Goal: Contribute content: Contribute content

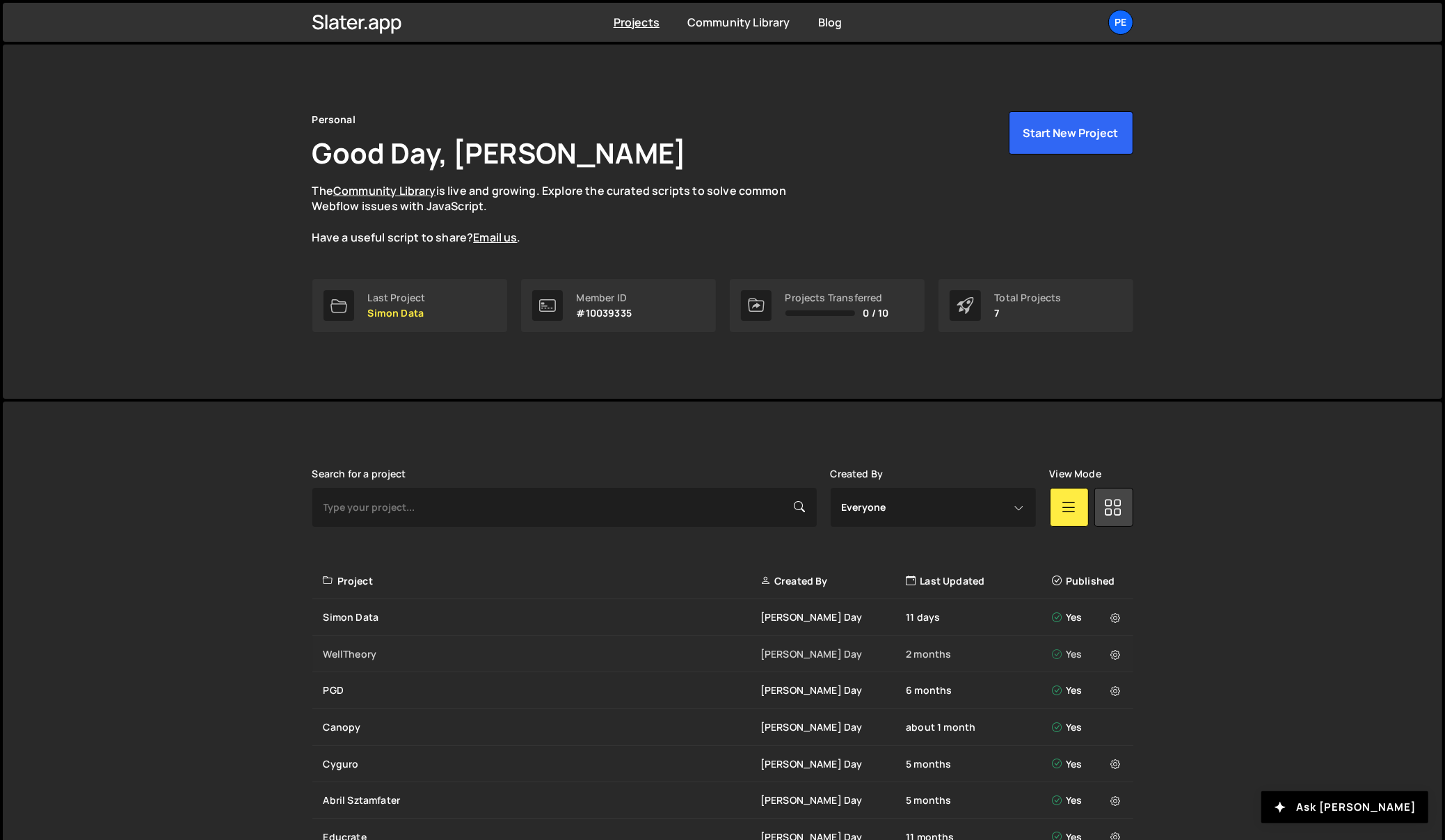
scroll to position [83, 0]
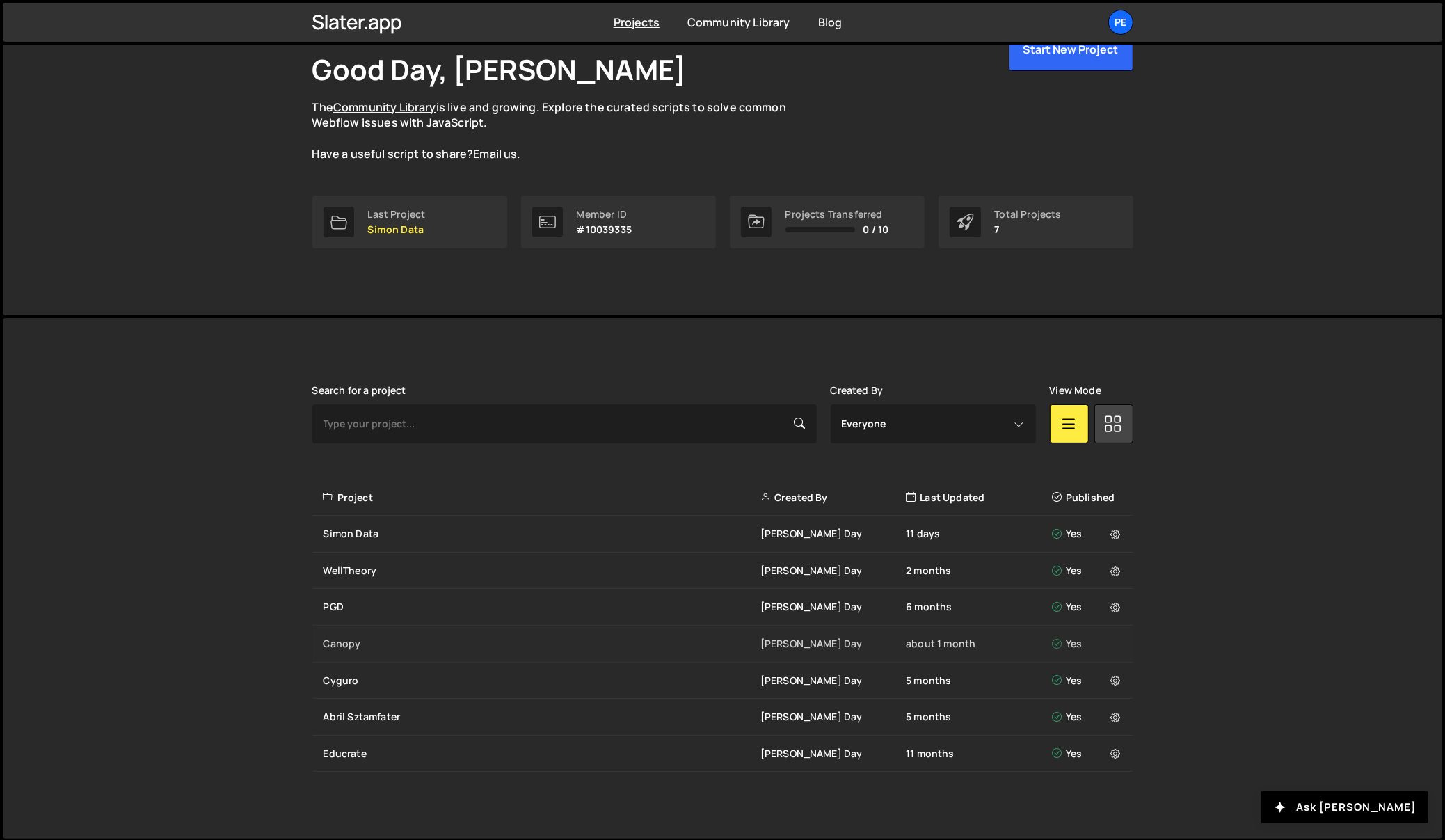
click at [348, 643] on div "Canopy" at bounding box center [542, 643] width 437 height 14
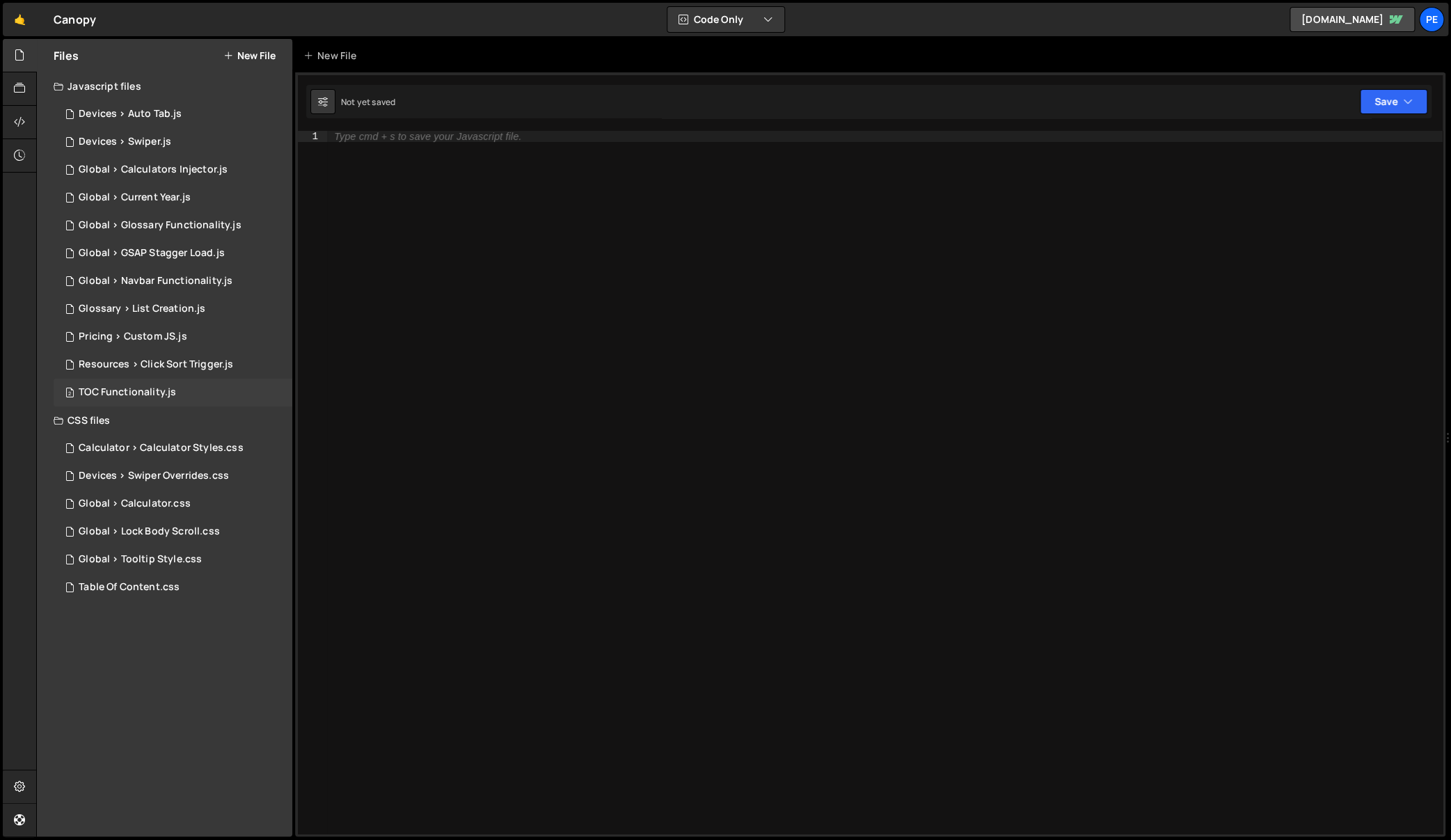
click at [170, 392] on div "TOC Functionality.js" at bounding box center [127, 392] width 97 height 12
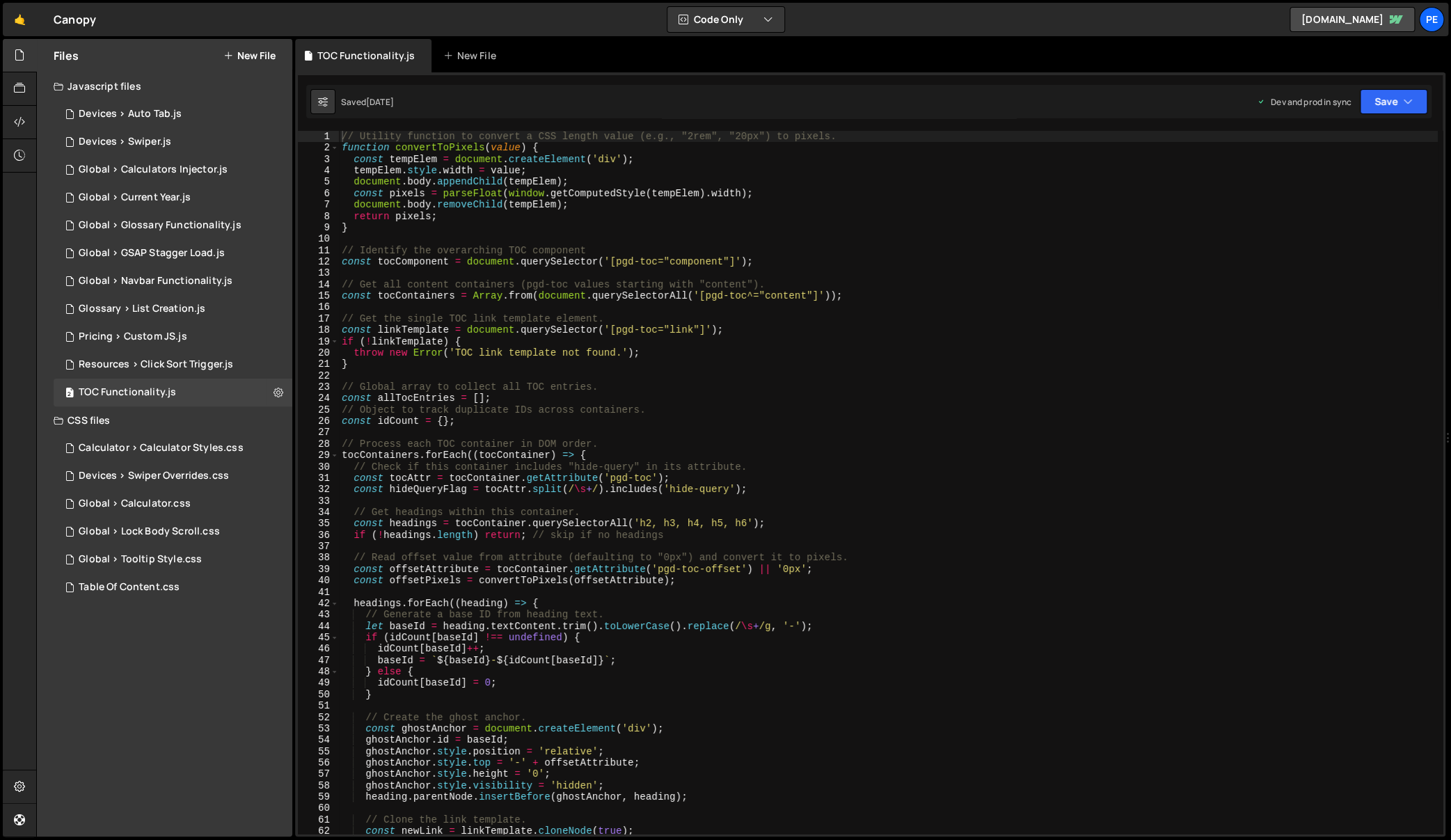
click at [609, 425] on div "// Utility function to convert a CSS length value (e.g., "2rem", "20px") to pix…" at bounding box center [889, 493] width 1099 height 726
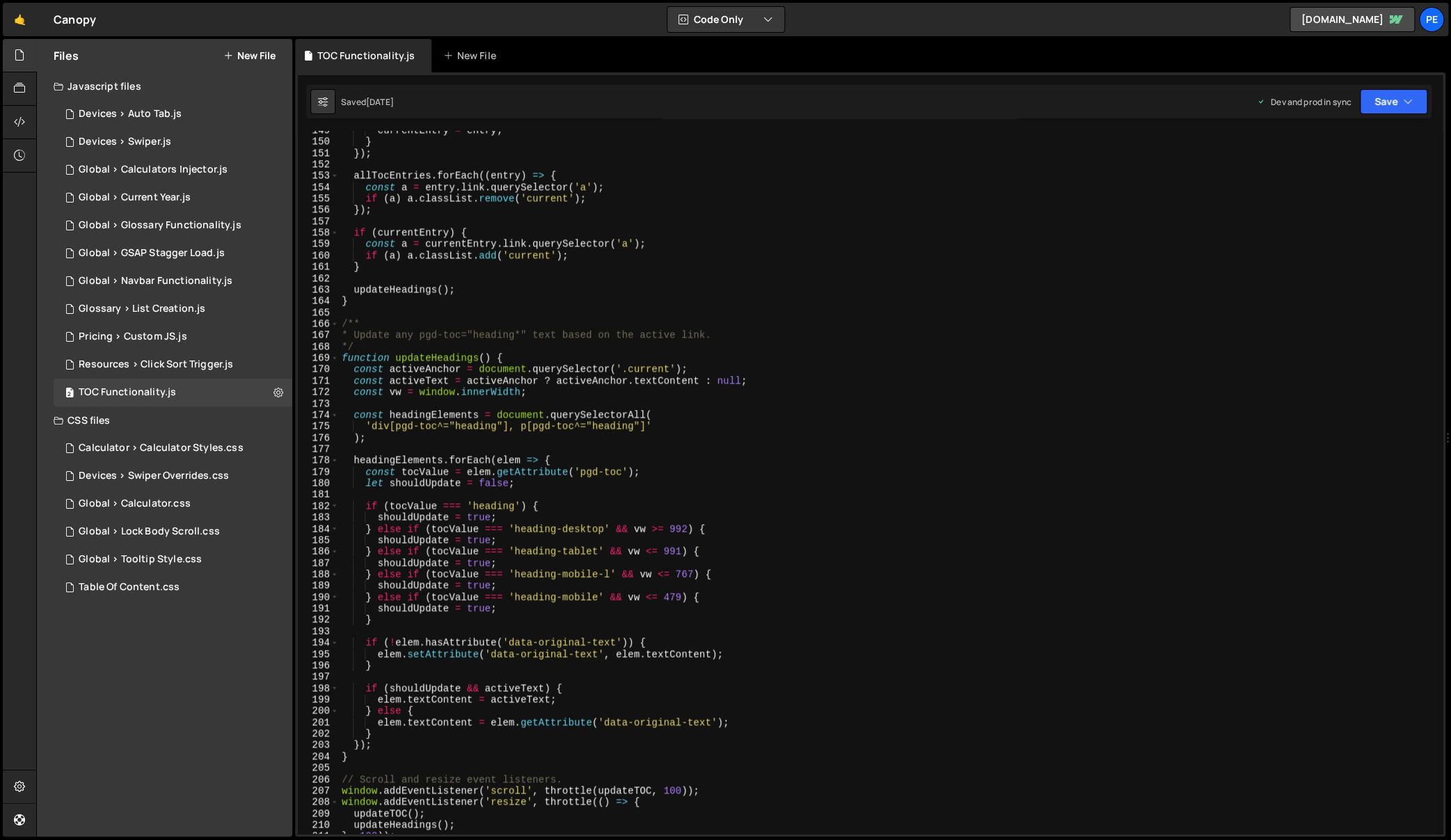
type textarea "}"
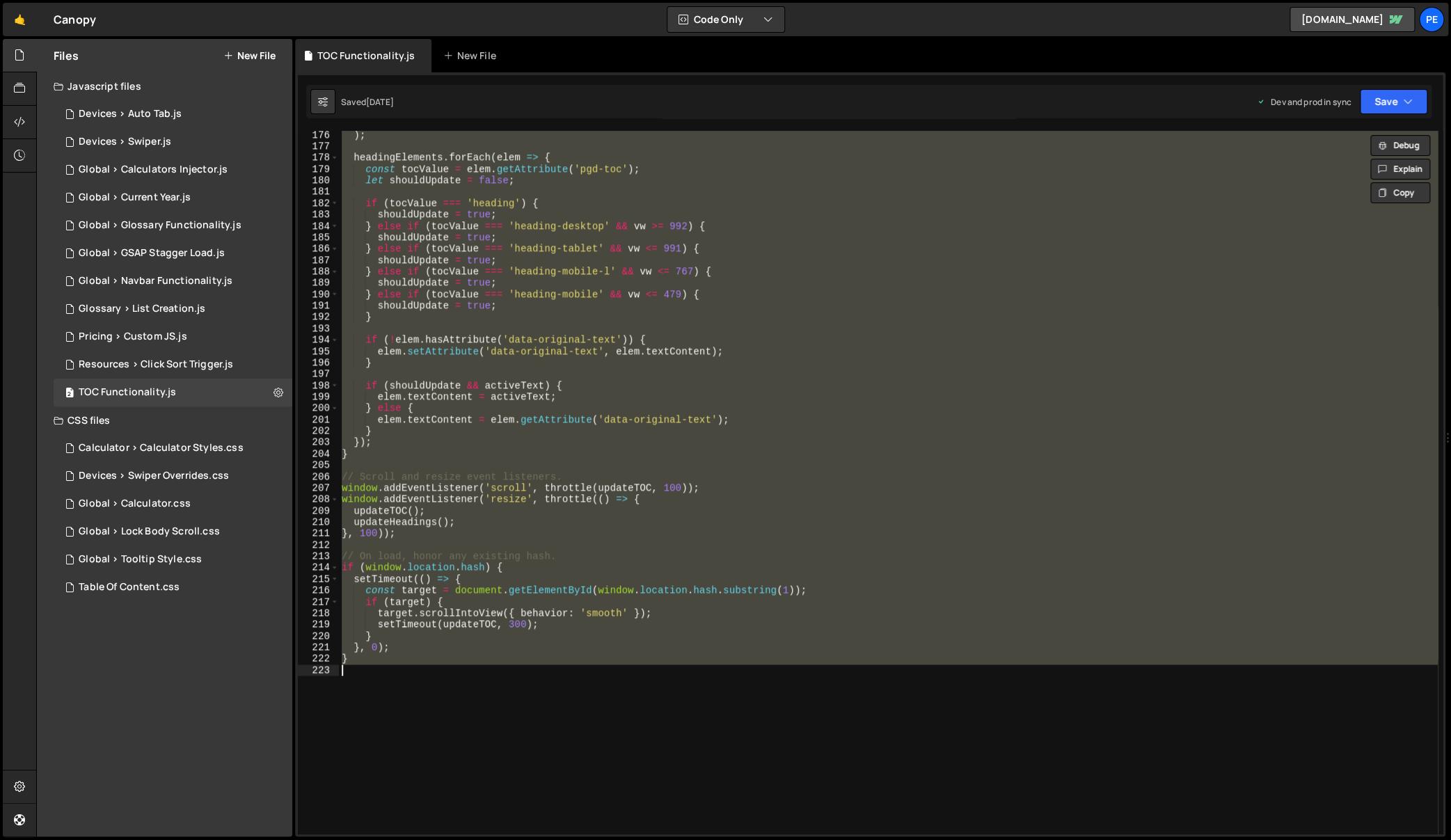
scroll to position [1994, 0]
click at [791, 464] on div ") ; headingElements . forEach ( elem => { const tocValue = elem . getAttribute …" at bounding box center [889, 492] width 1099 height 726
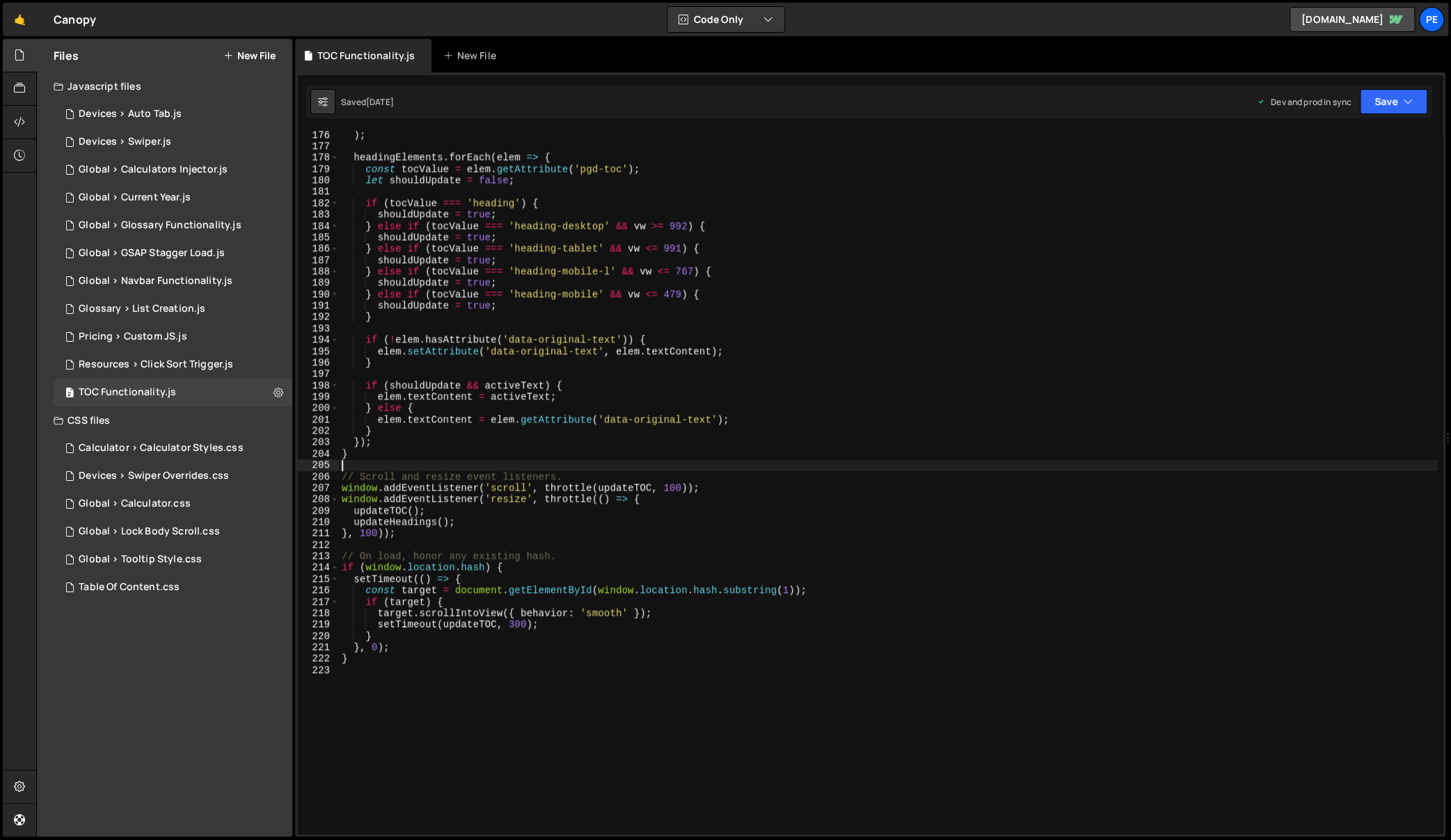
type textarea "}"
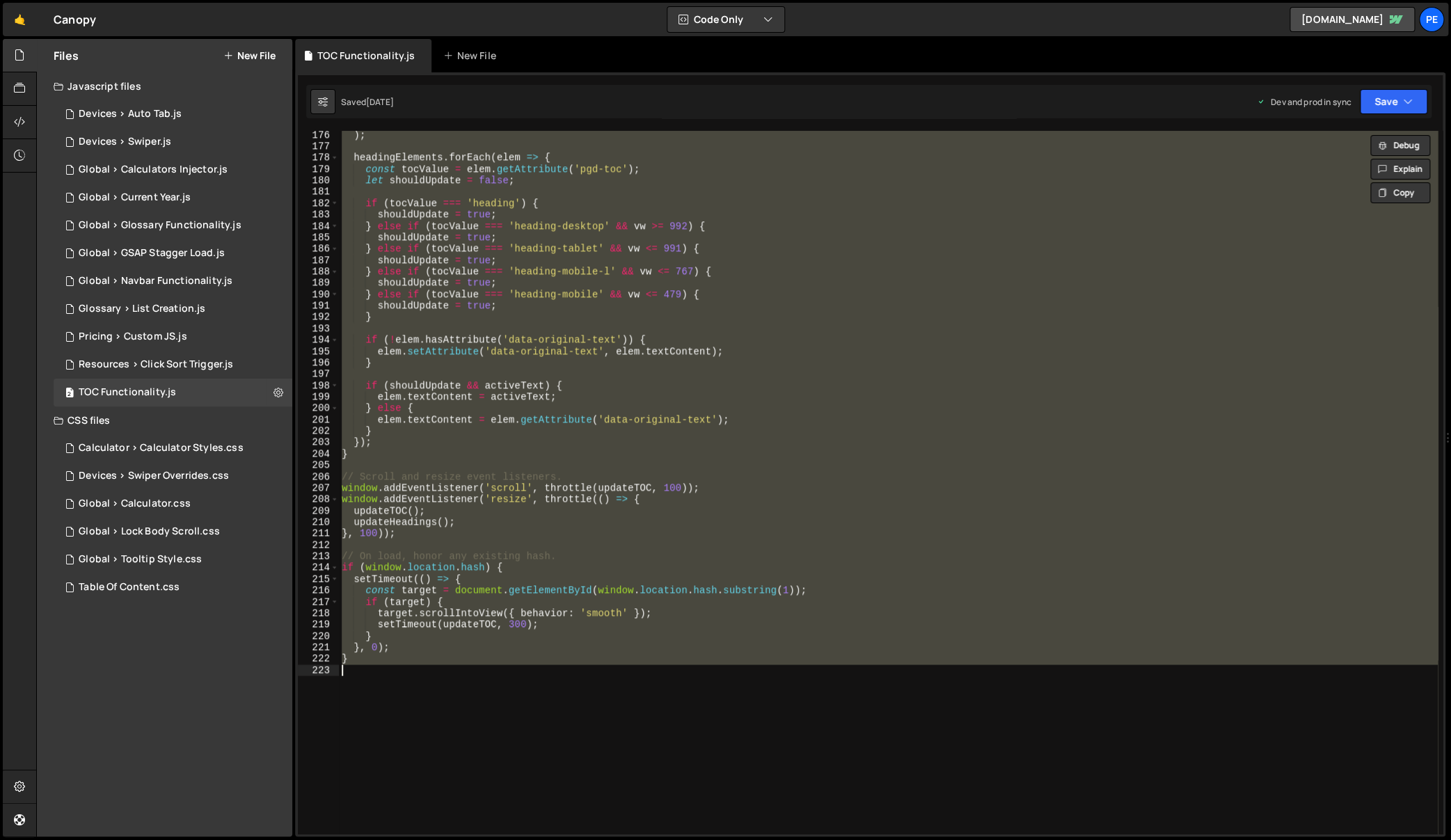
scroll to position [2085, 0]
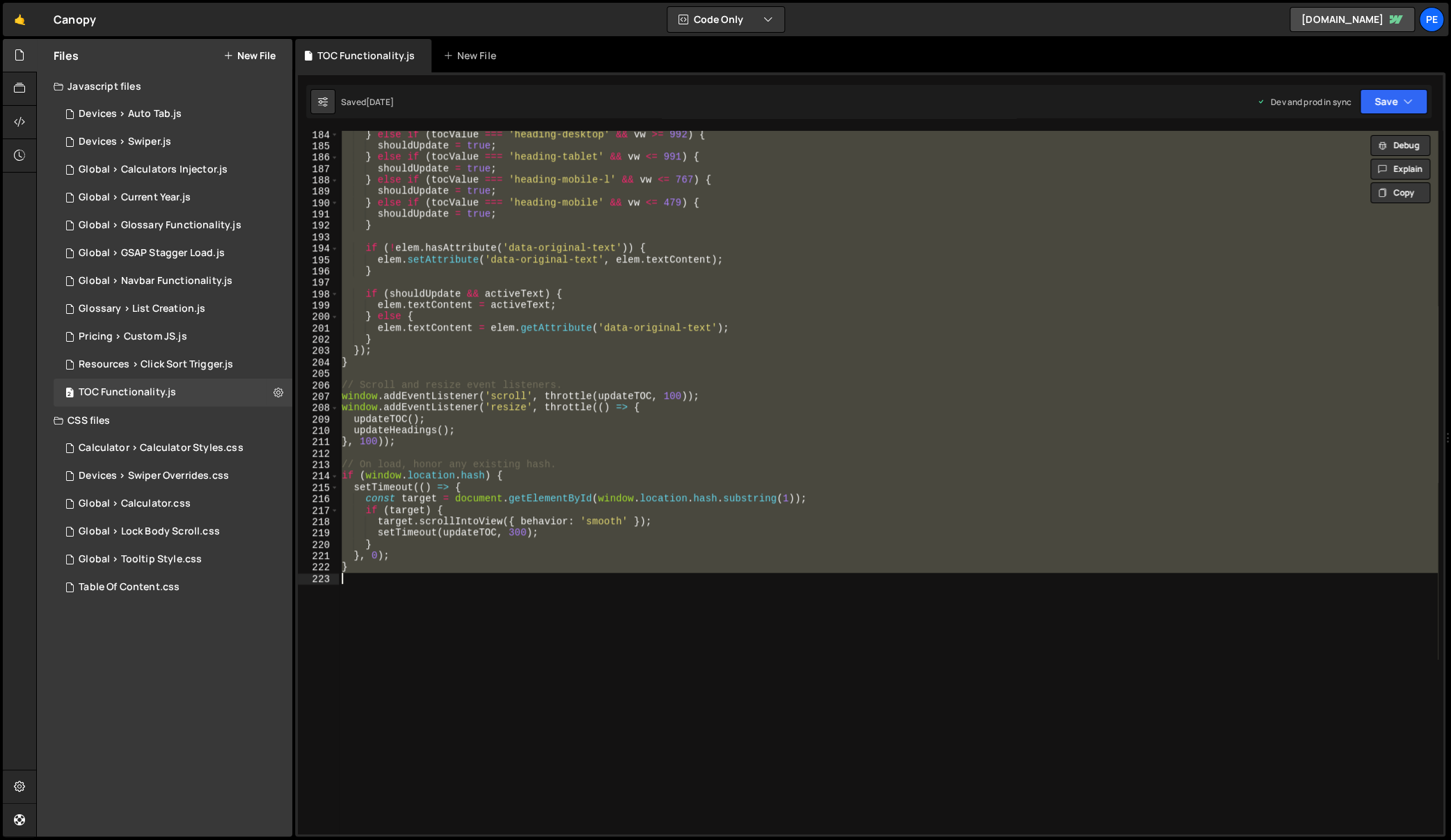
click at [817, 375] on div "} else if ( tocValue === 'heading-desktop' && vw >= 992 ) { shouldUpdate = true…" at bounding box center [889, 482] width 1099 height 703
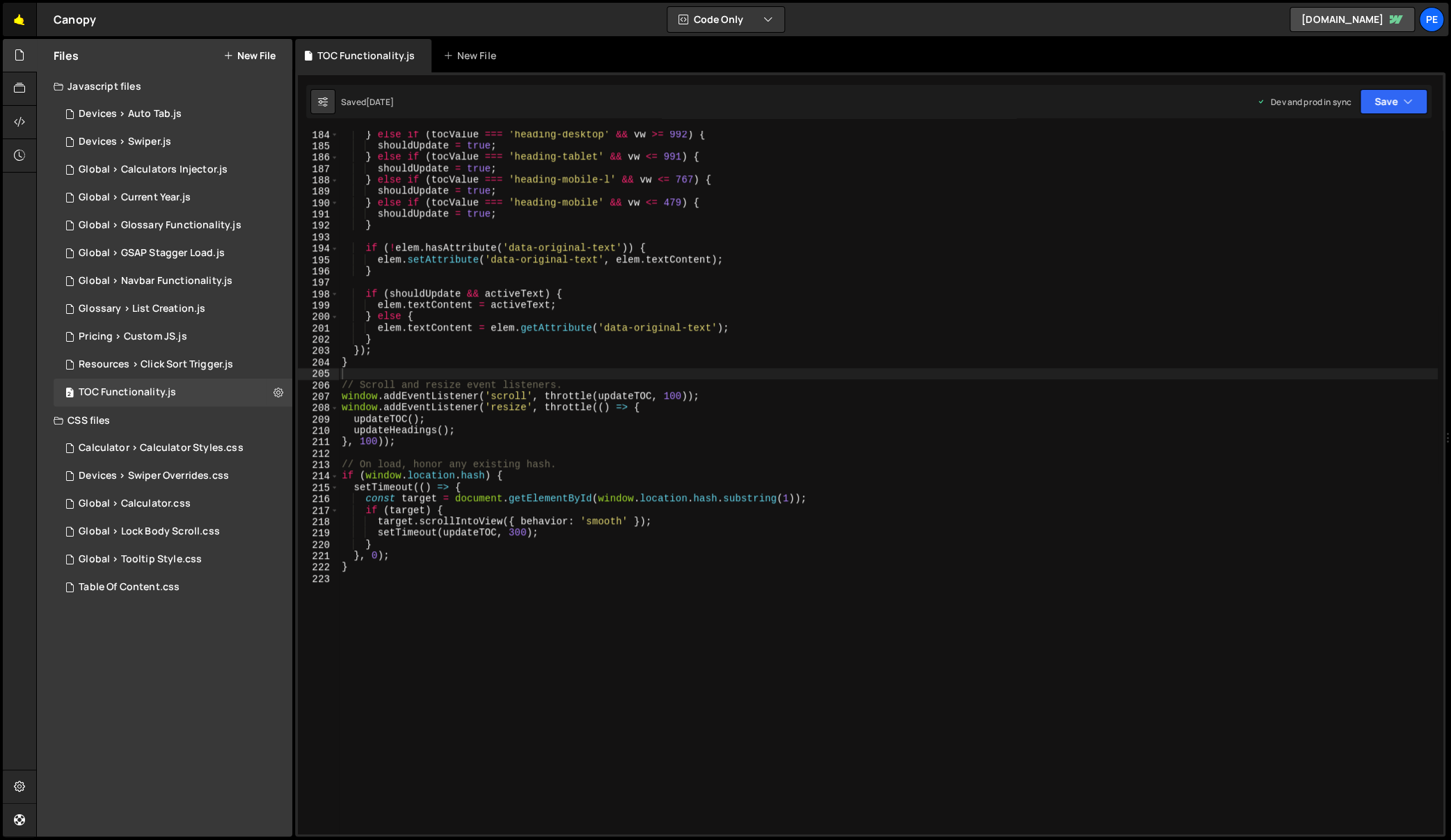
click at [16, 19] on link "🤙" at bounding box center [20, 20] width 34 height 34
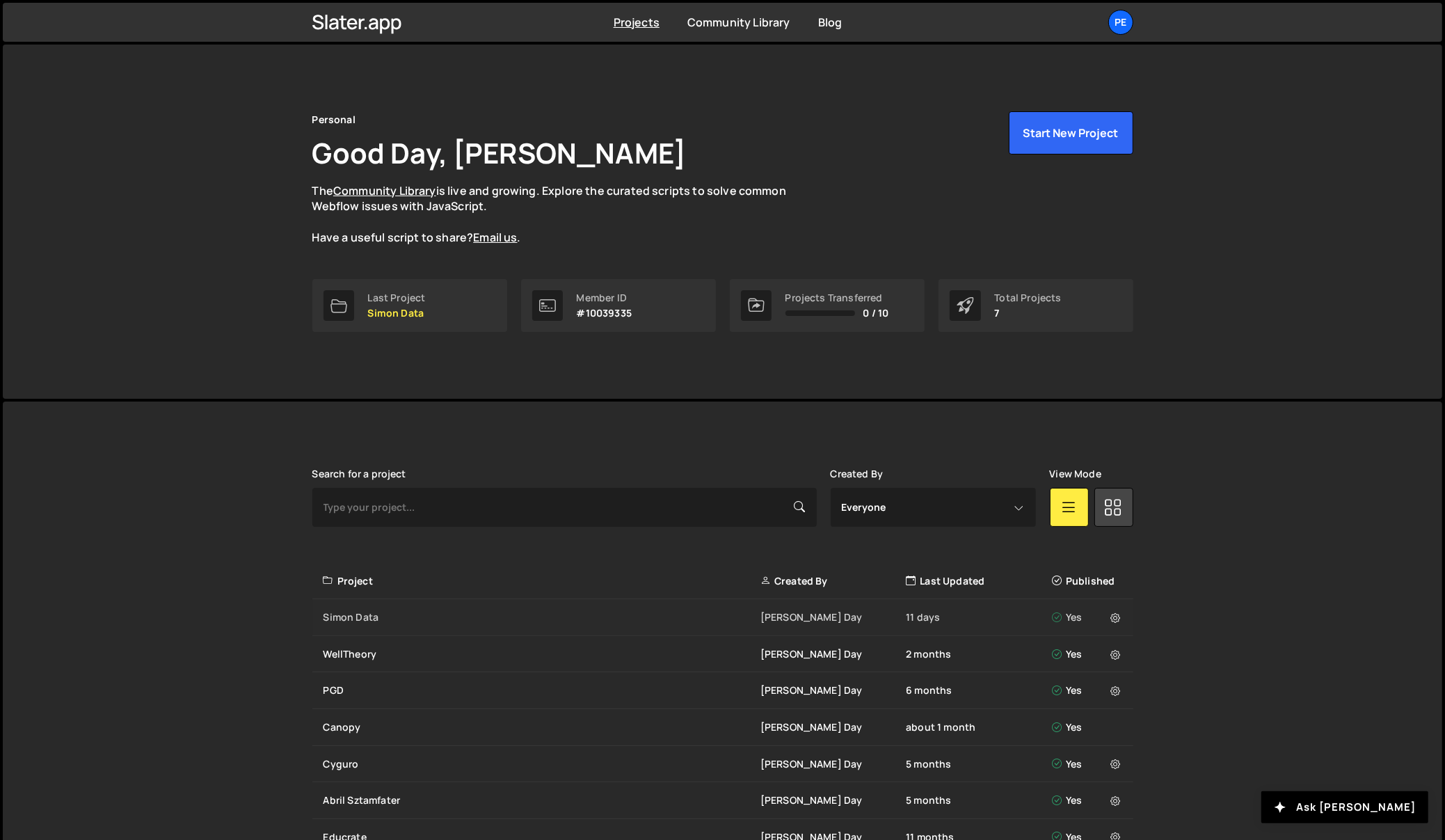
click at [385, 618] on div "Simon Data" at bounding box center [542, 617] width 437 height 14
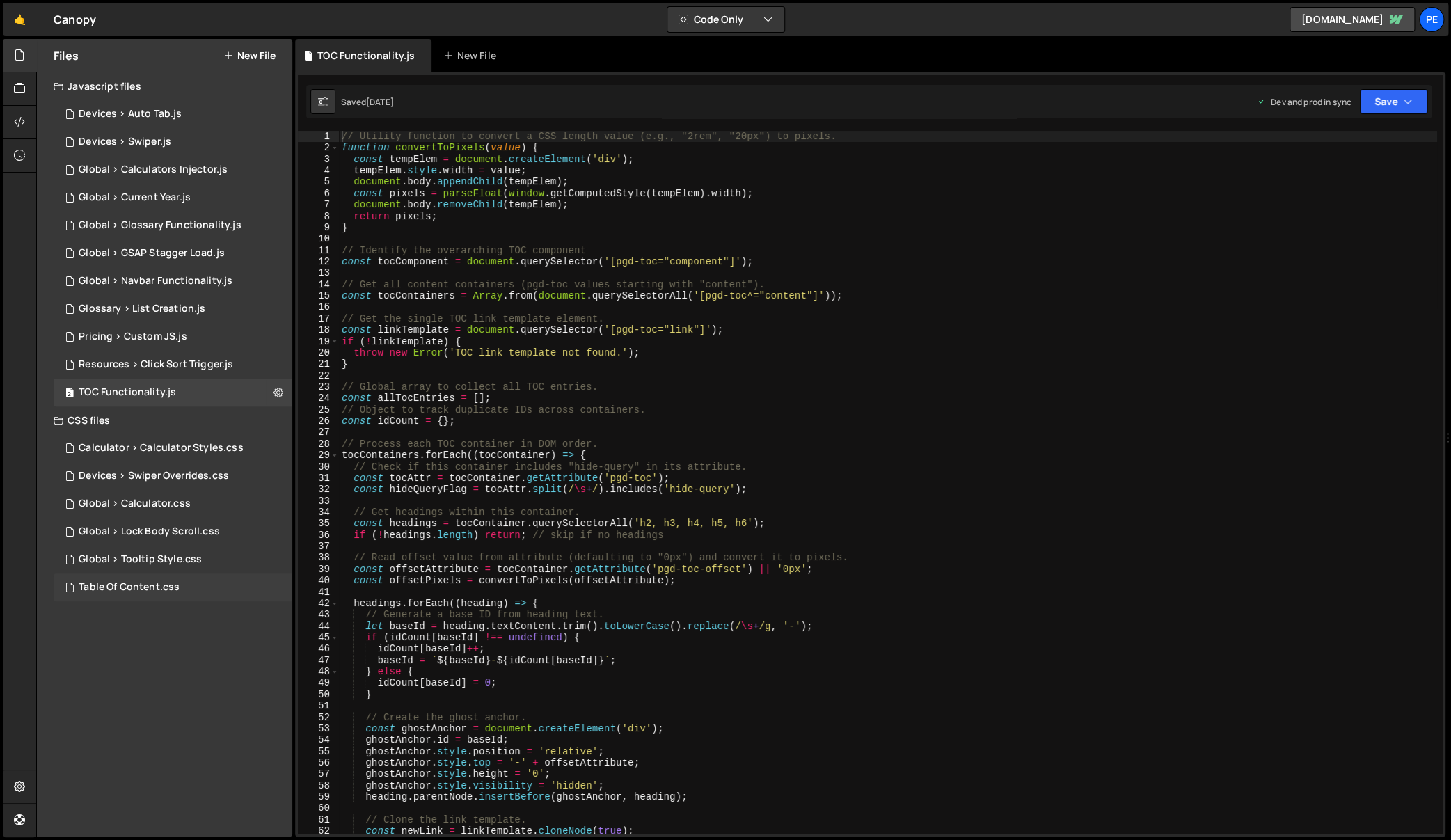
click at [154, 596] on div "Table Of Content.css 0" at bounding box center [173, 587] width 239 height 28
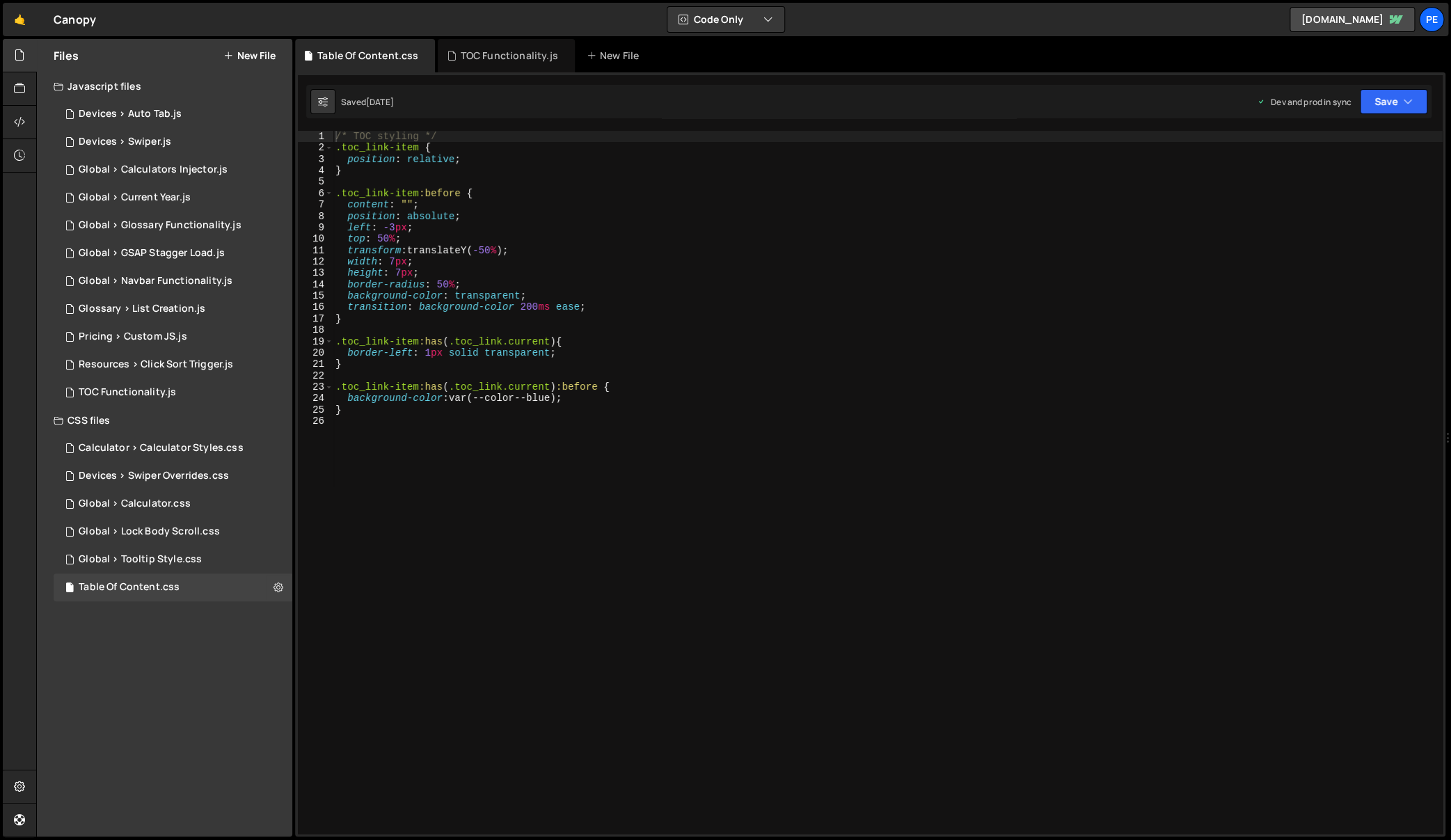
click at [511, 396] on div "/* TOC styling */ .toc_link-item { position : relative ; } .toc_link-item :befo…" at bounding box center [888, 493] width 1110 height 726
type textarea "}"
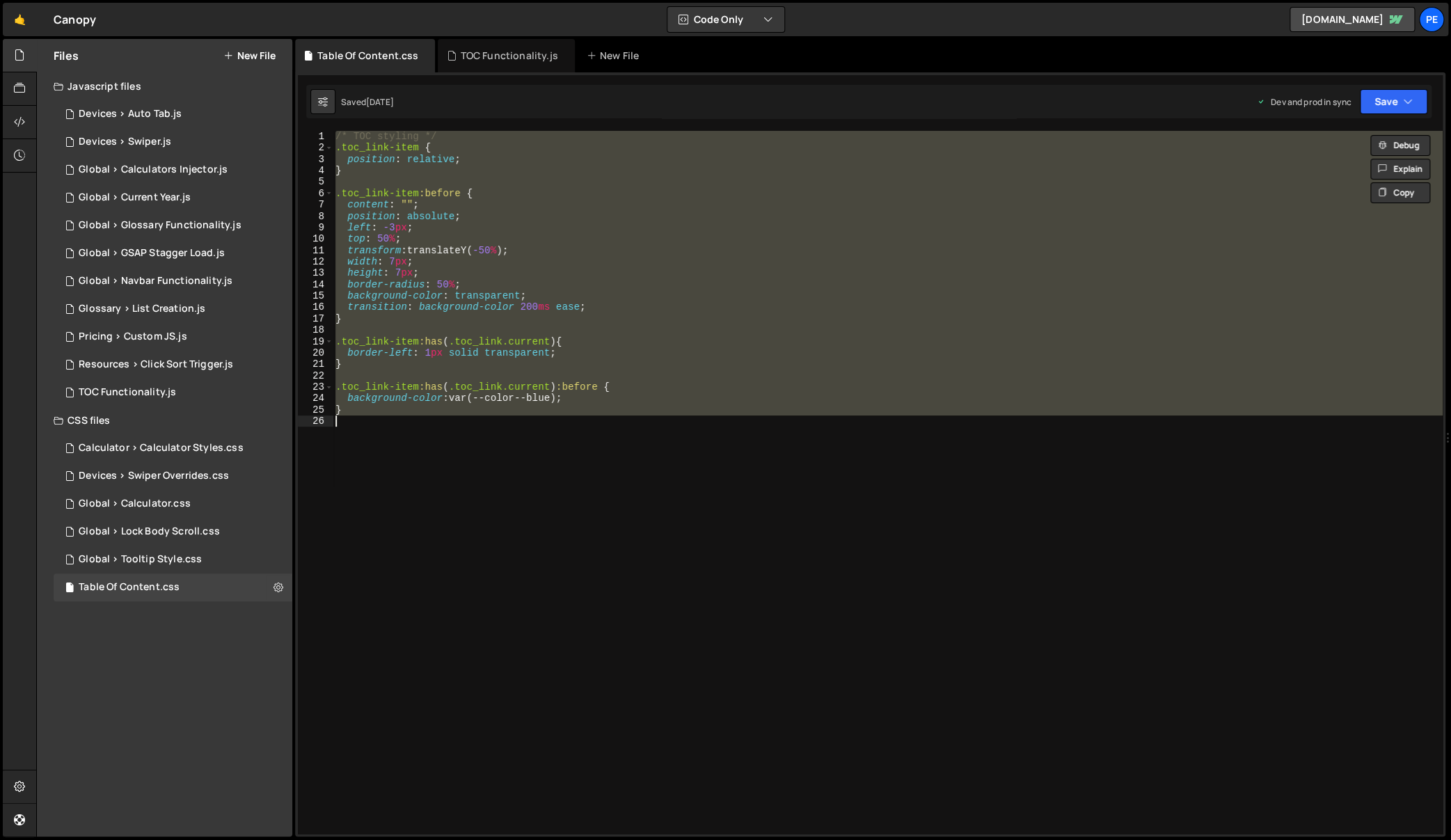
click at [514, 449] on div "/* TOC styling */ .toc_link-item { position : relative ; } .toc_link-item :befo…" at bounding box center [888, 482] width 1110 height 703
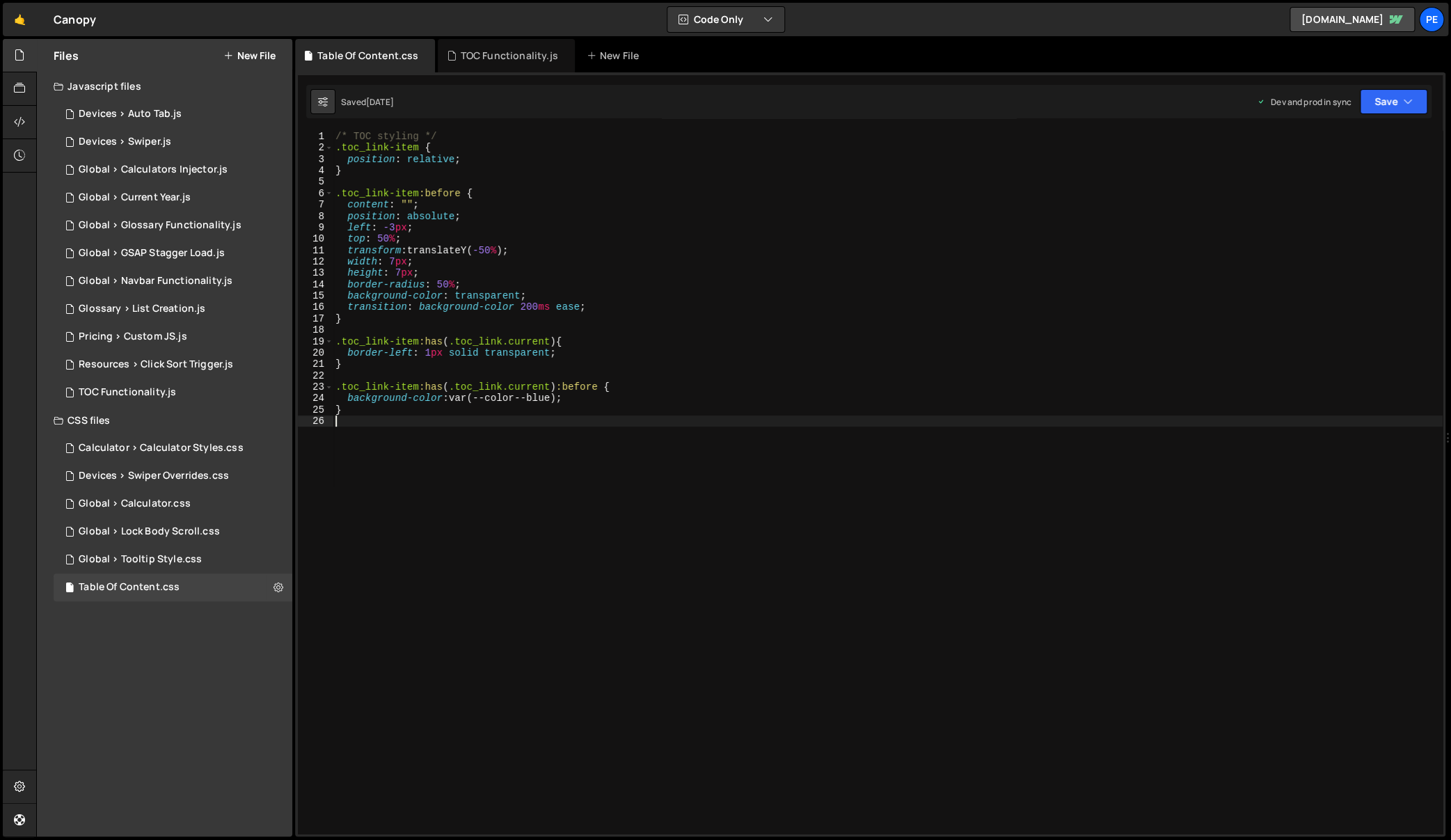
type textarea "}"
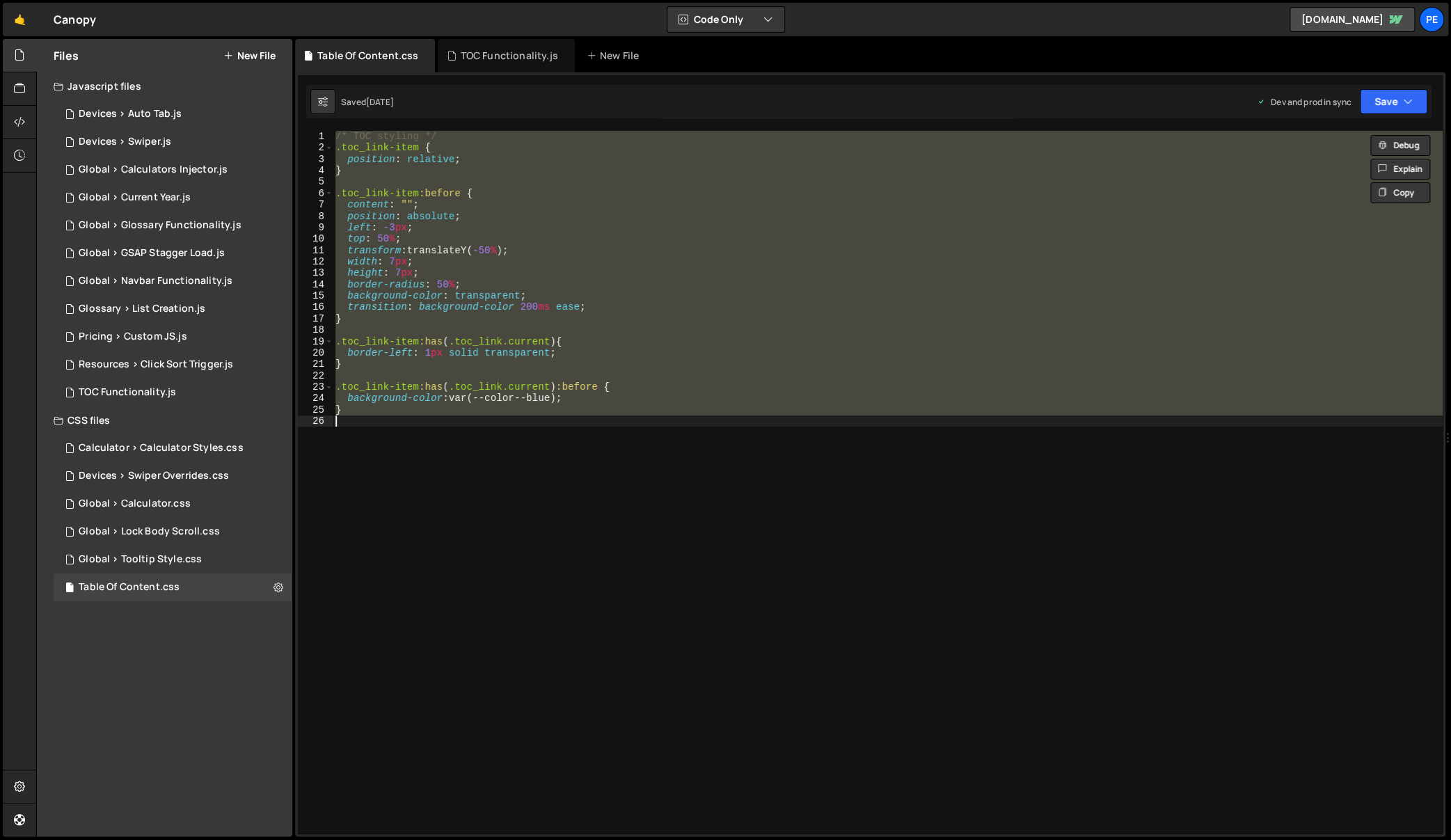
click at [535, 443] on div "/* TOC styling */ .toc_link-item { position : relative ; } .toc_link-item :befo…" at bounding box center [888, 493] width 1110 height 726
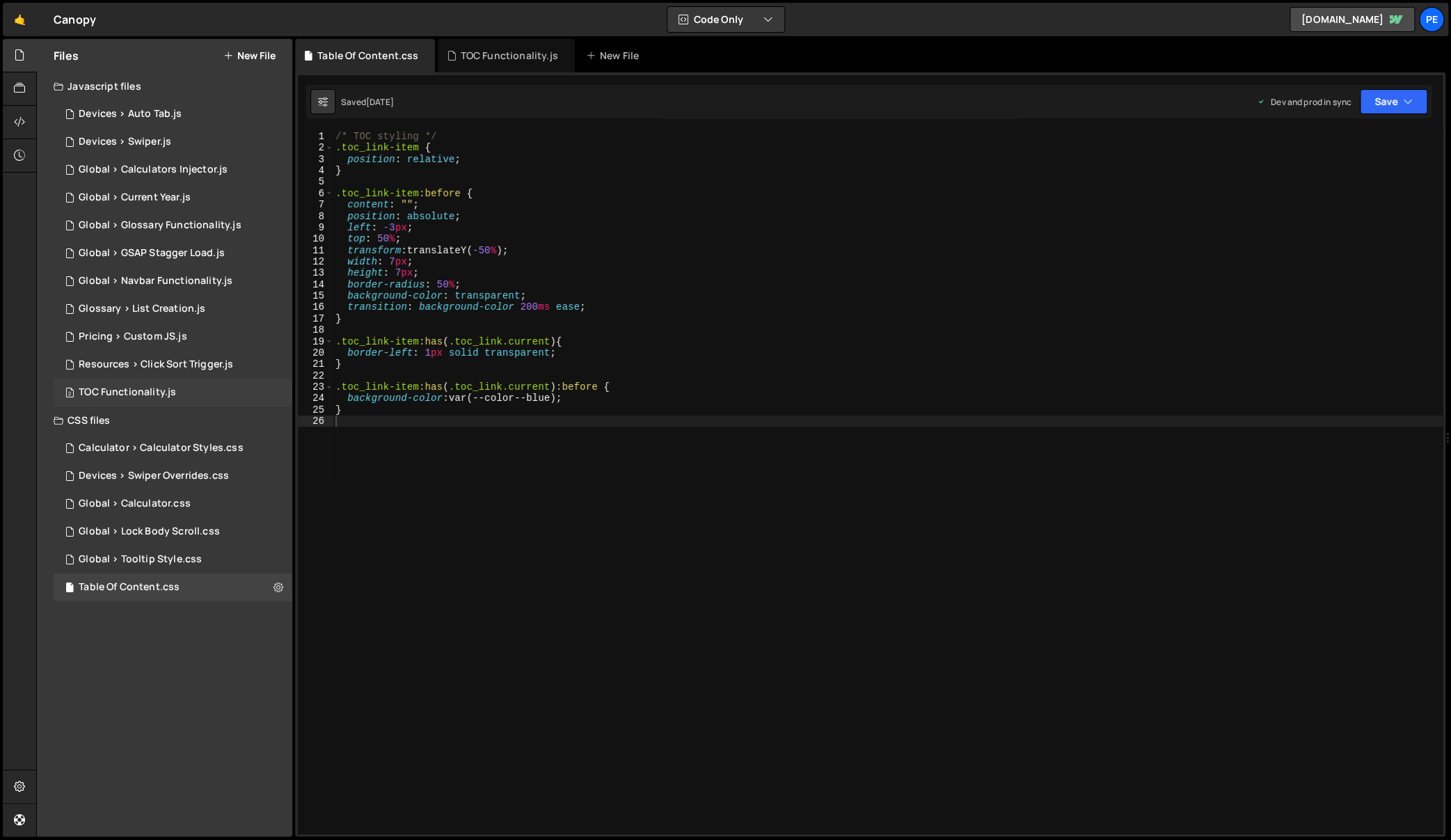
click at [169, 388] on div "TOC Functionality.js" at bounding box center [127, 392] width 97 height 12
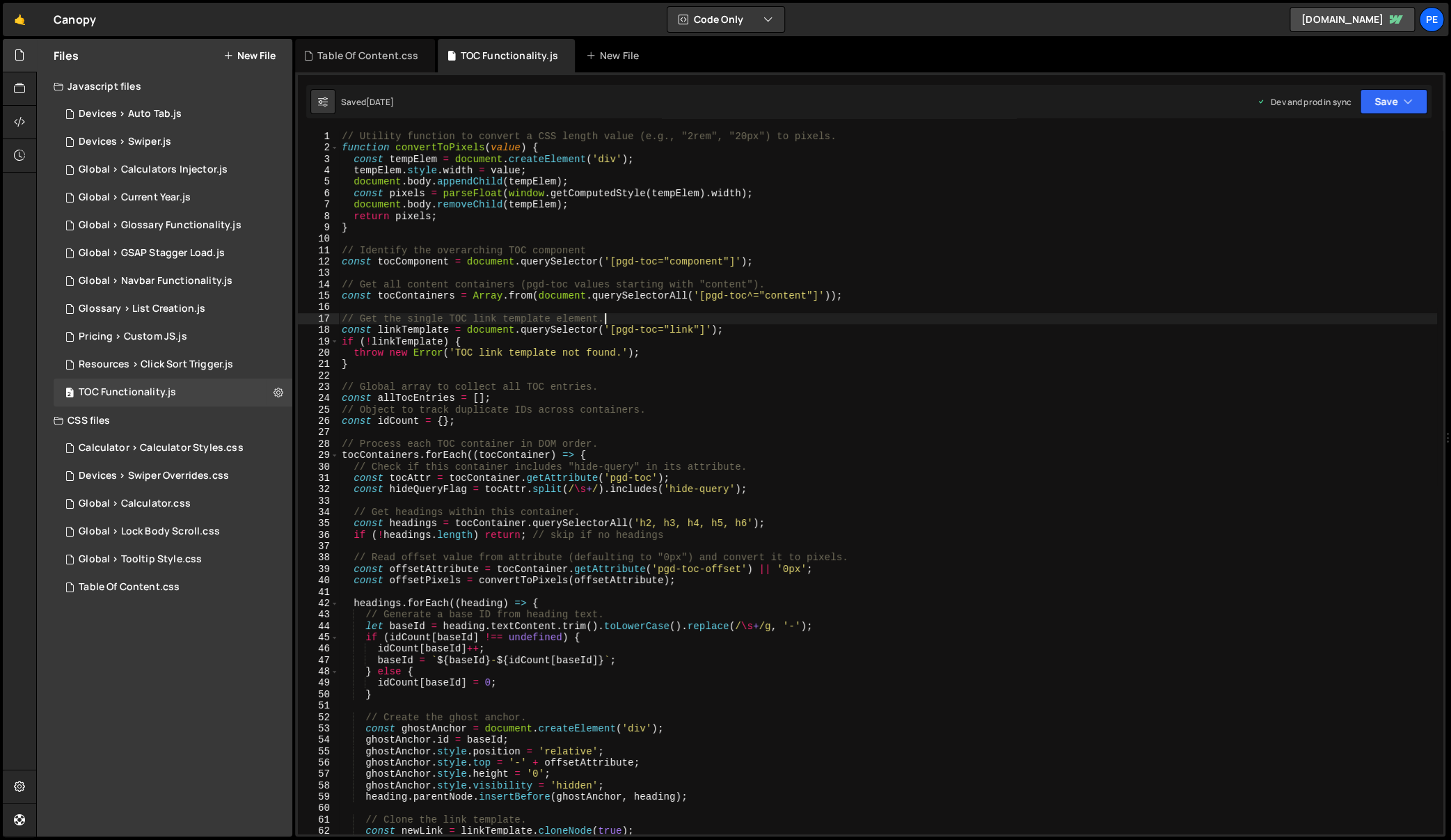
click at [745, 314] on div "// Utility function to convert a CSS length value (e.g., "2rem", "20px") to pix…" at bounding box center [888, 493] width 1098 height 726
click at [471, 346] on div "// Utility function to convert a CSS length value (e.g., "2rem", "20px") to pix…" at bounding box center [888, 493] width 1098 height 726
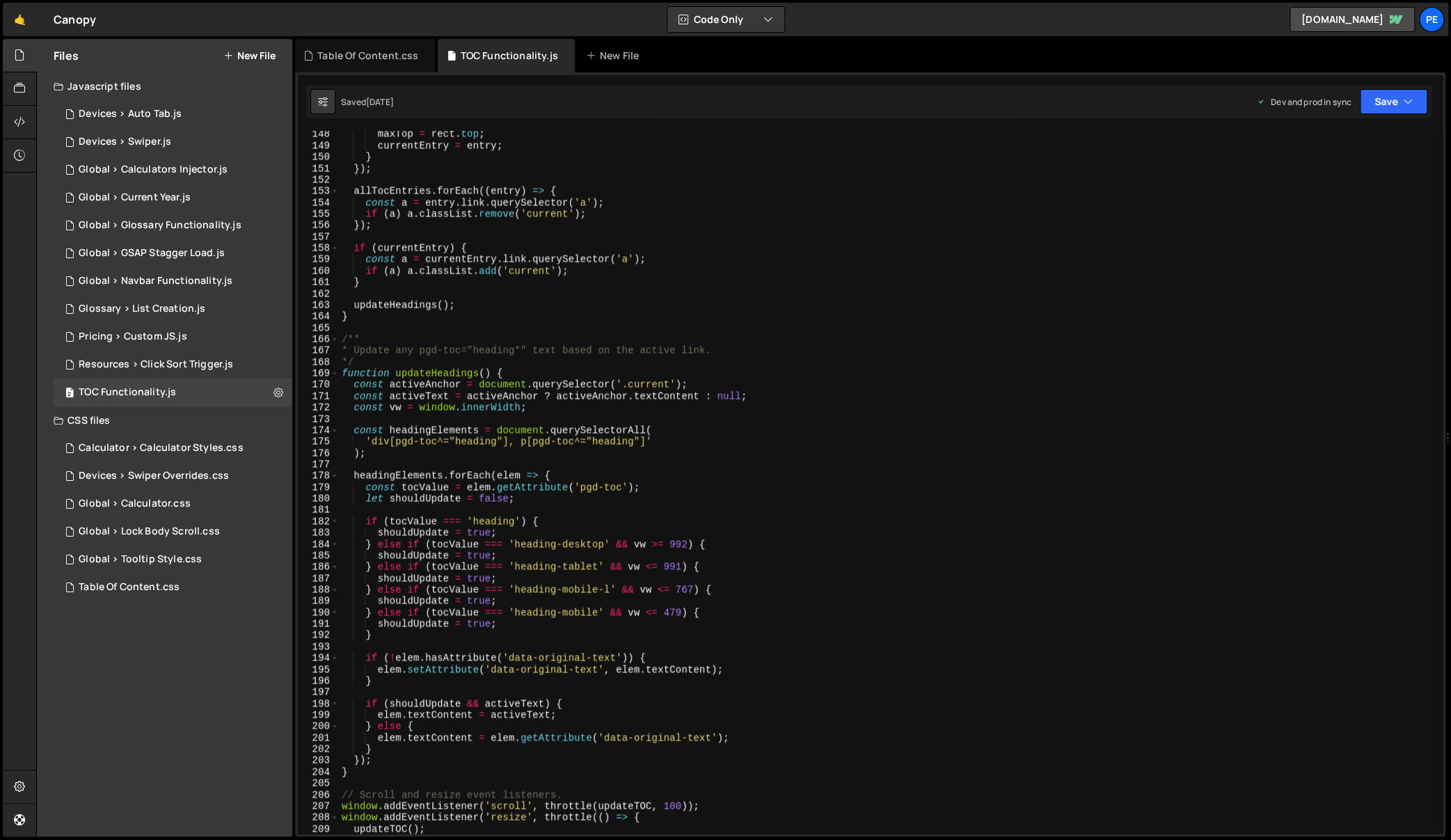
scroll to position [1906, 0]
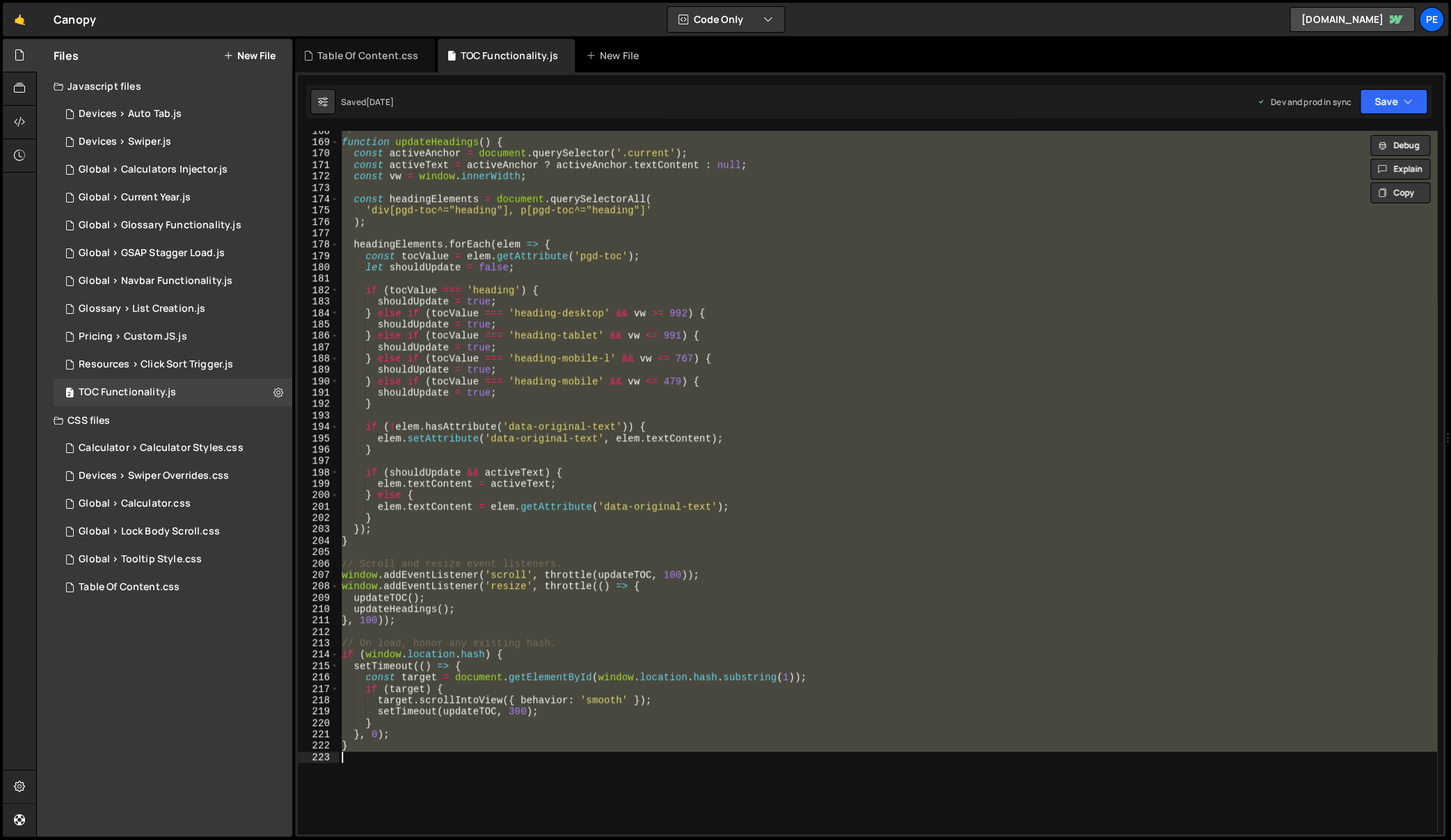
type textarea "}"
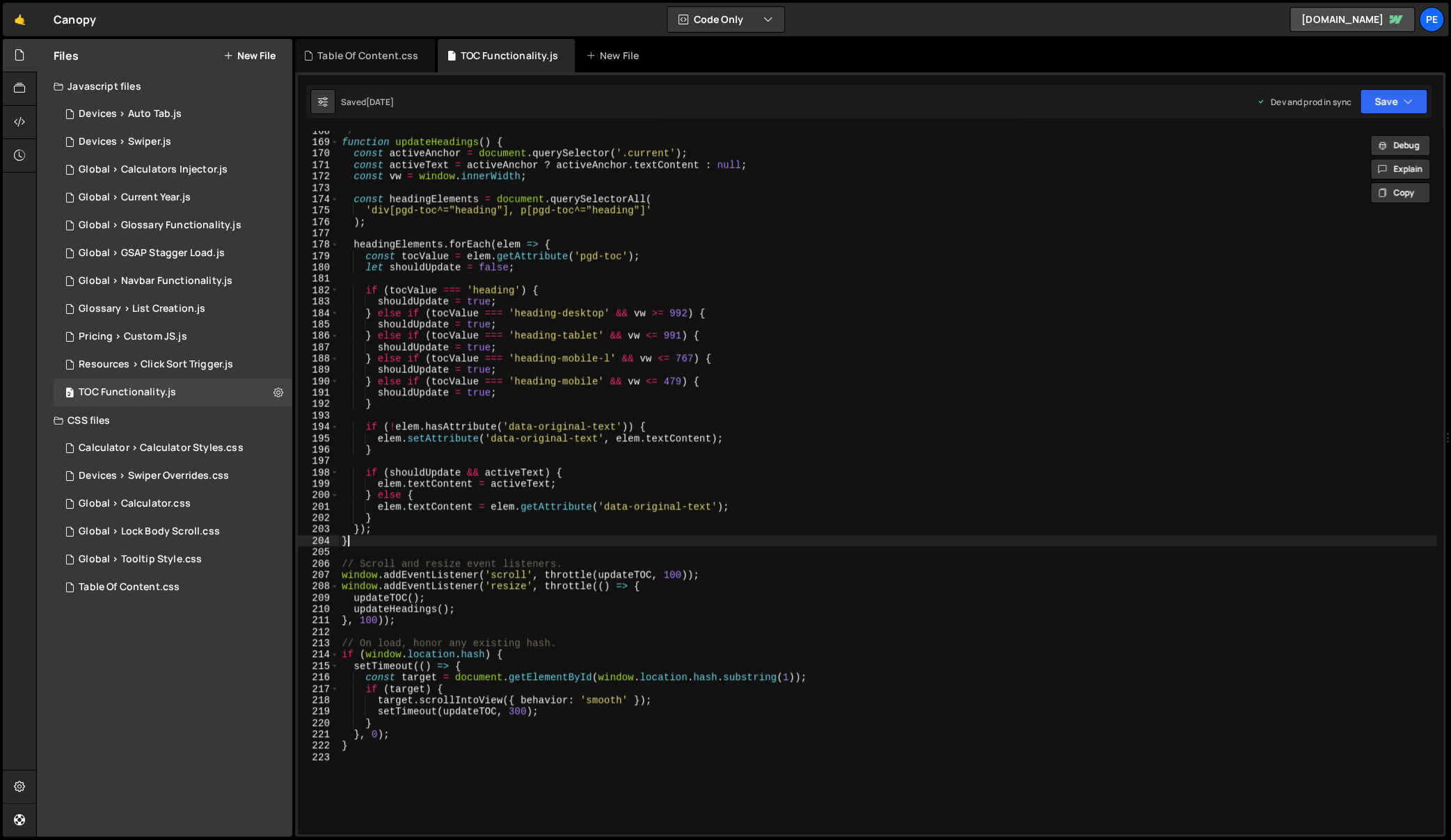
click at [832, 542] on div "*/ function updateHeadings ( ) { const activeAnchor = document . querySelector …" at bounding box center [888, 488] width 1098 height 726
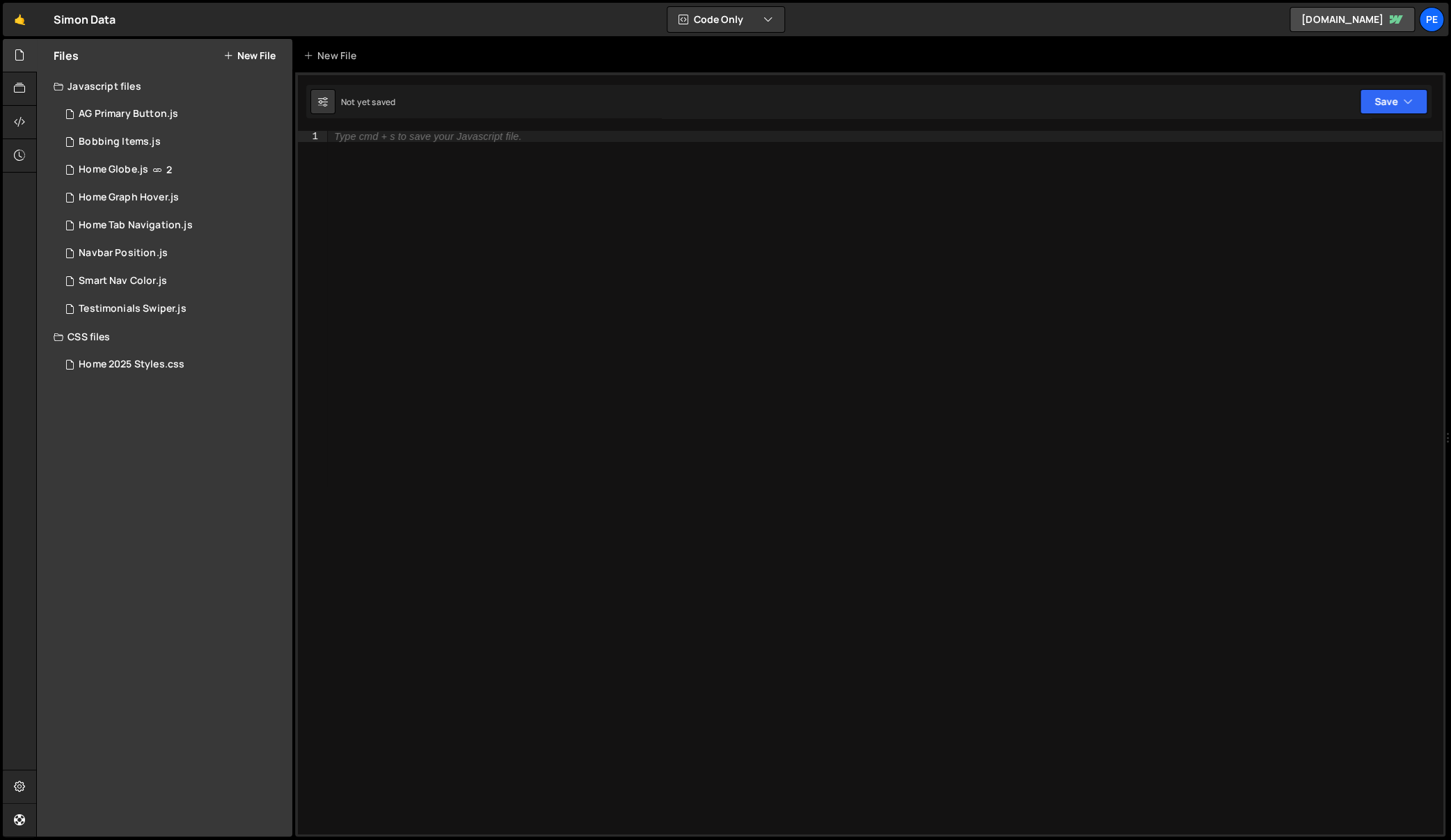
click at [257, 47] on div "Files New File" at bounding box center [165, 56] width 256 height 34
click at [257, 51] on button "New File" at bounding box center [249, 55] width 52 height 11
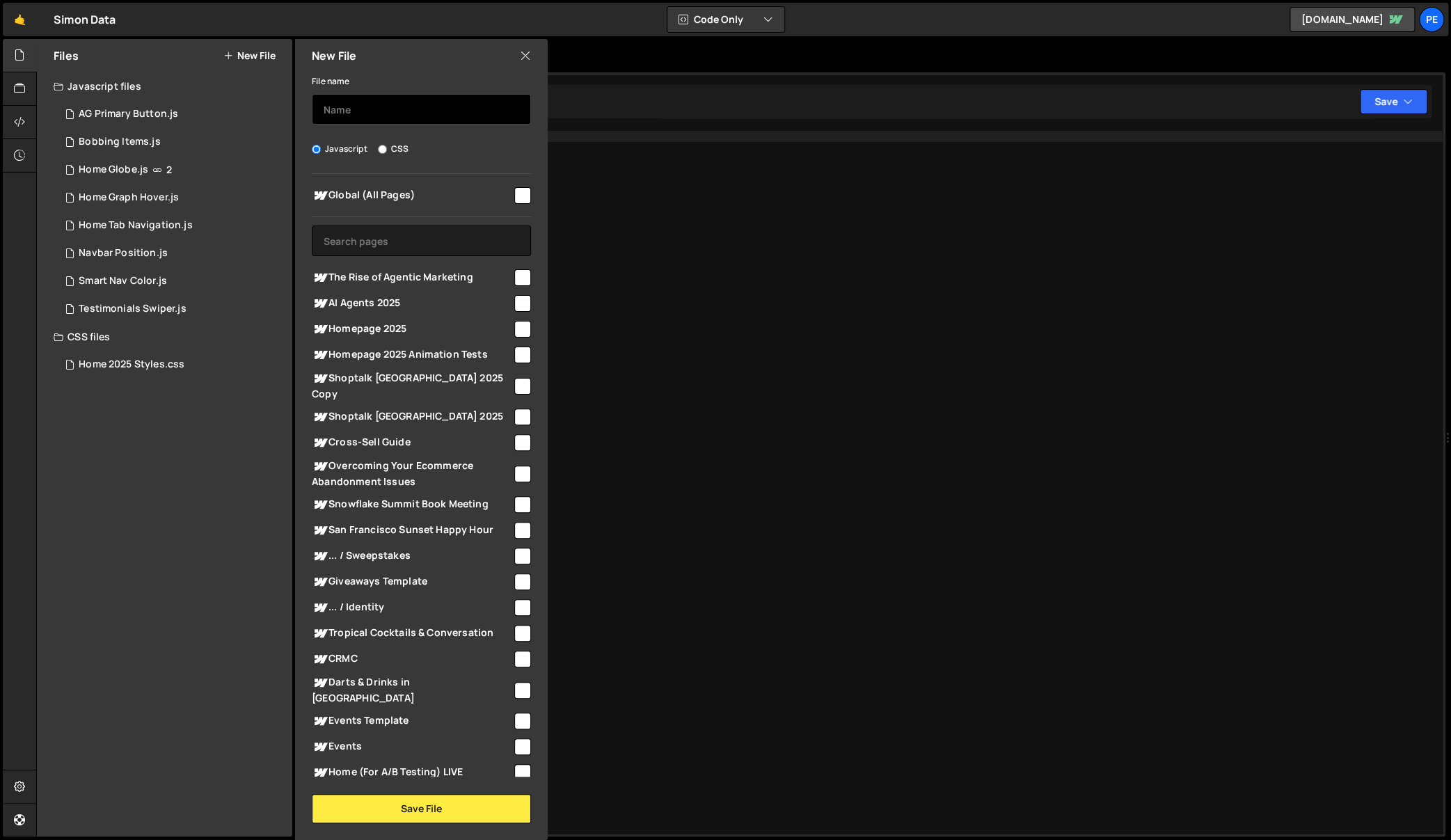
click at [373, 101] on input "text" at bounding box center [421, 109] width 219 height 31
type input "Table of Contents"
click at [516, 282] on input "checkbox" at bounding box center [523, 278] width 17 height 17
checkbox input "true"
click at [420, 811] on button "Save File" at bounding box center [421, 809] width 219 height 29
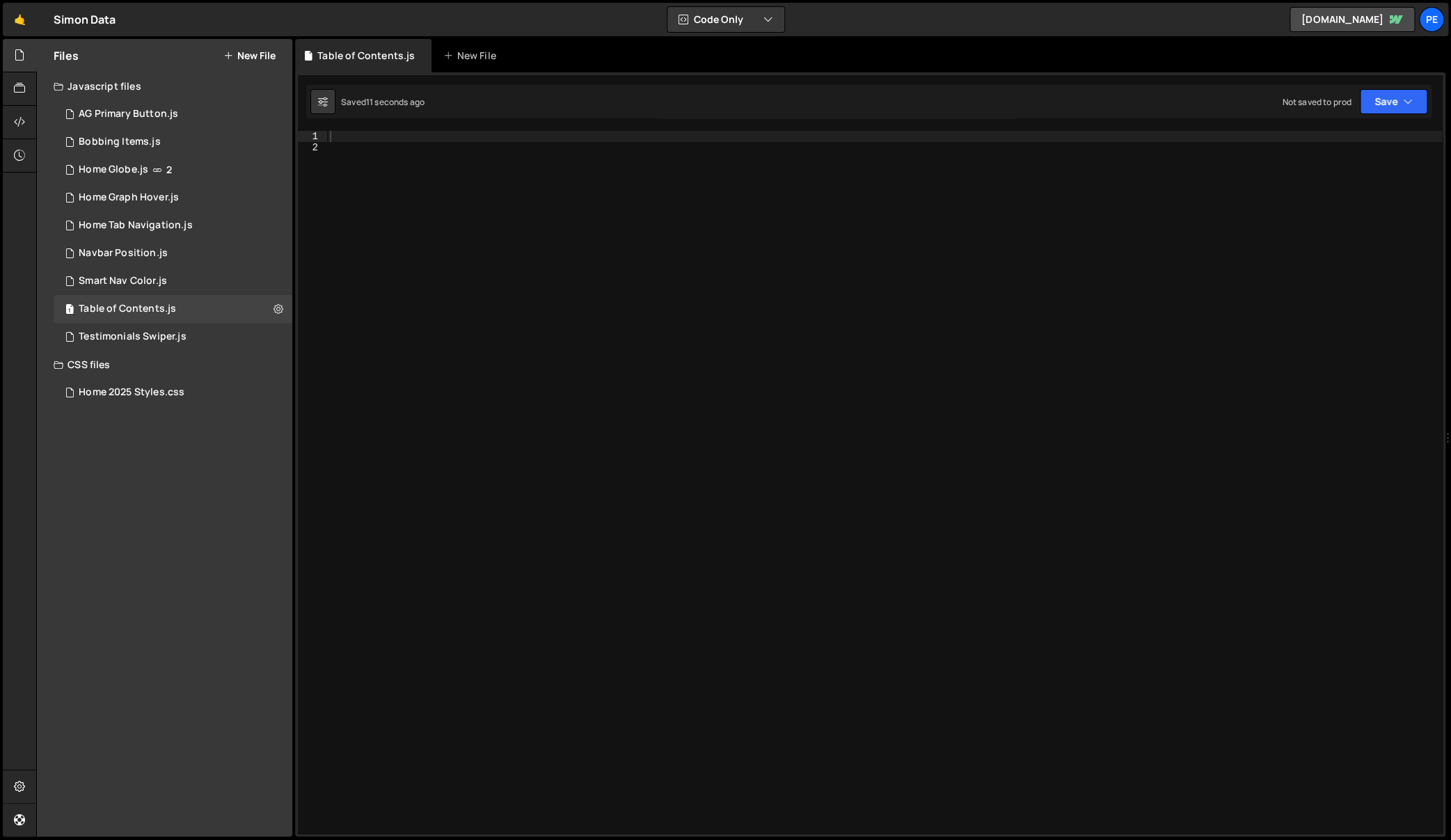
click at [257, 57] on button "New File" at bounding box center [249, 55] width 52 height 11
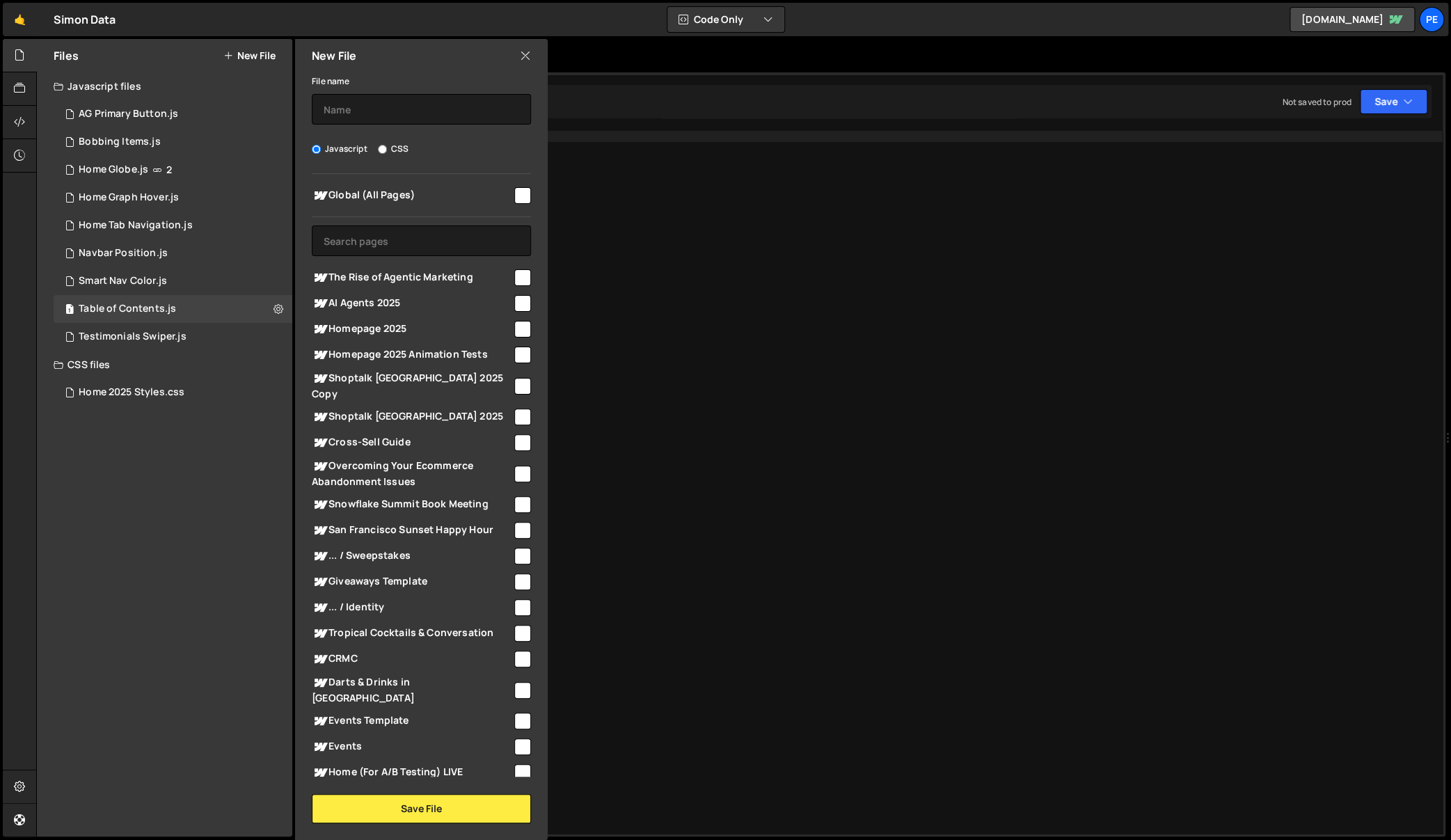
click at [393, 155] on div "File name Javascript CSS Global (All Pages) Save File" at bounding box center [422, 448] width 253 height 750
click at [390, 150] on label "CSS" at bounding box center [393, 149] width 31 height 14
click at [387, 150] on input "CSS" at bounding box center [383, 149] width 9 height 9
radio input "true"
click at [390, 113] on input "text" at bounding box center [421, 109] width 219 height 31
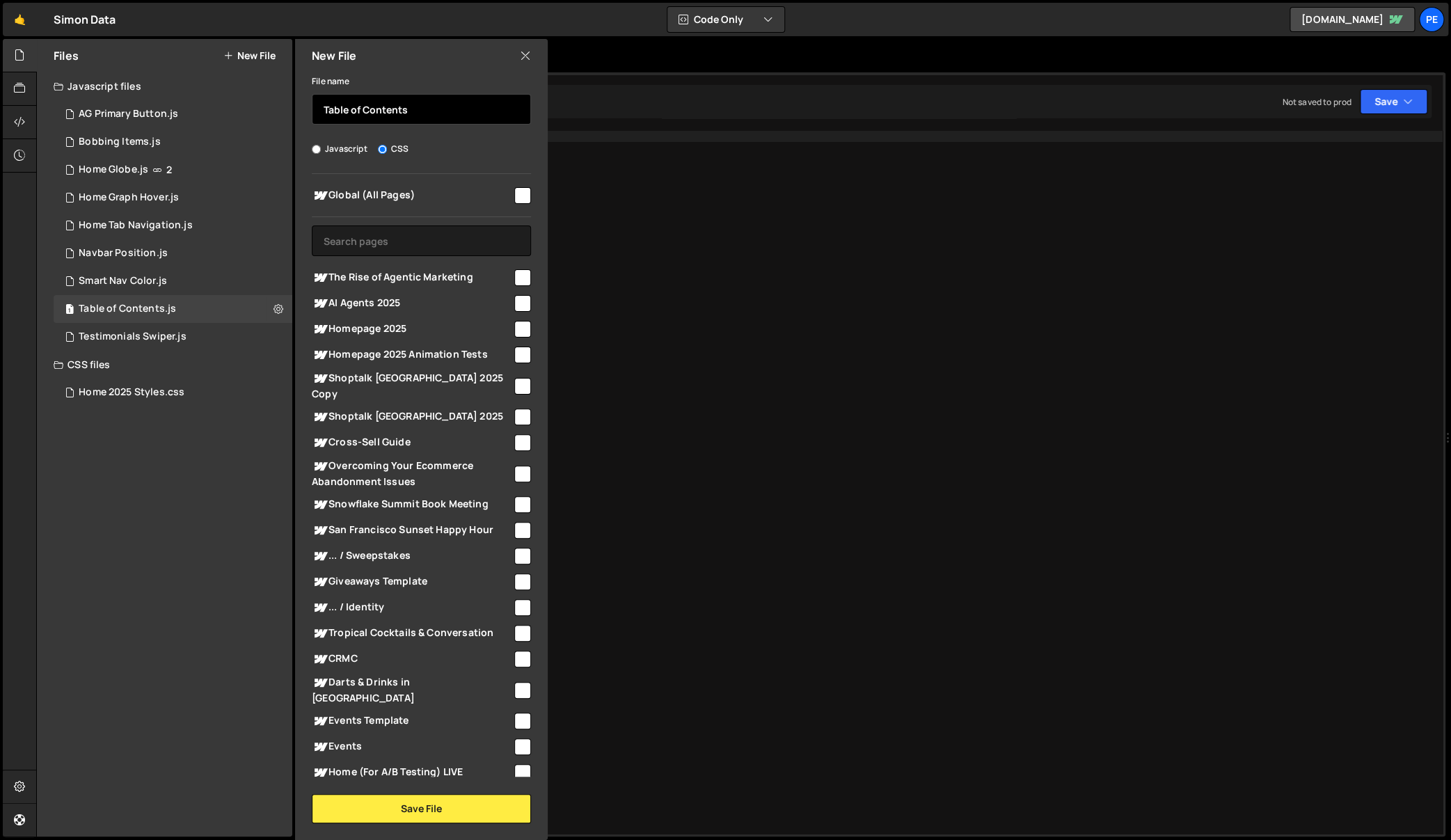
type input "Table of Contents"
click at [516, 278] on input "checkbox" at bounding box center [523, 278] width 17 height 17
checkbox input "true"
click at [424, 803] on button "Save File" at bounding box center [421, 809] width 219 height 29
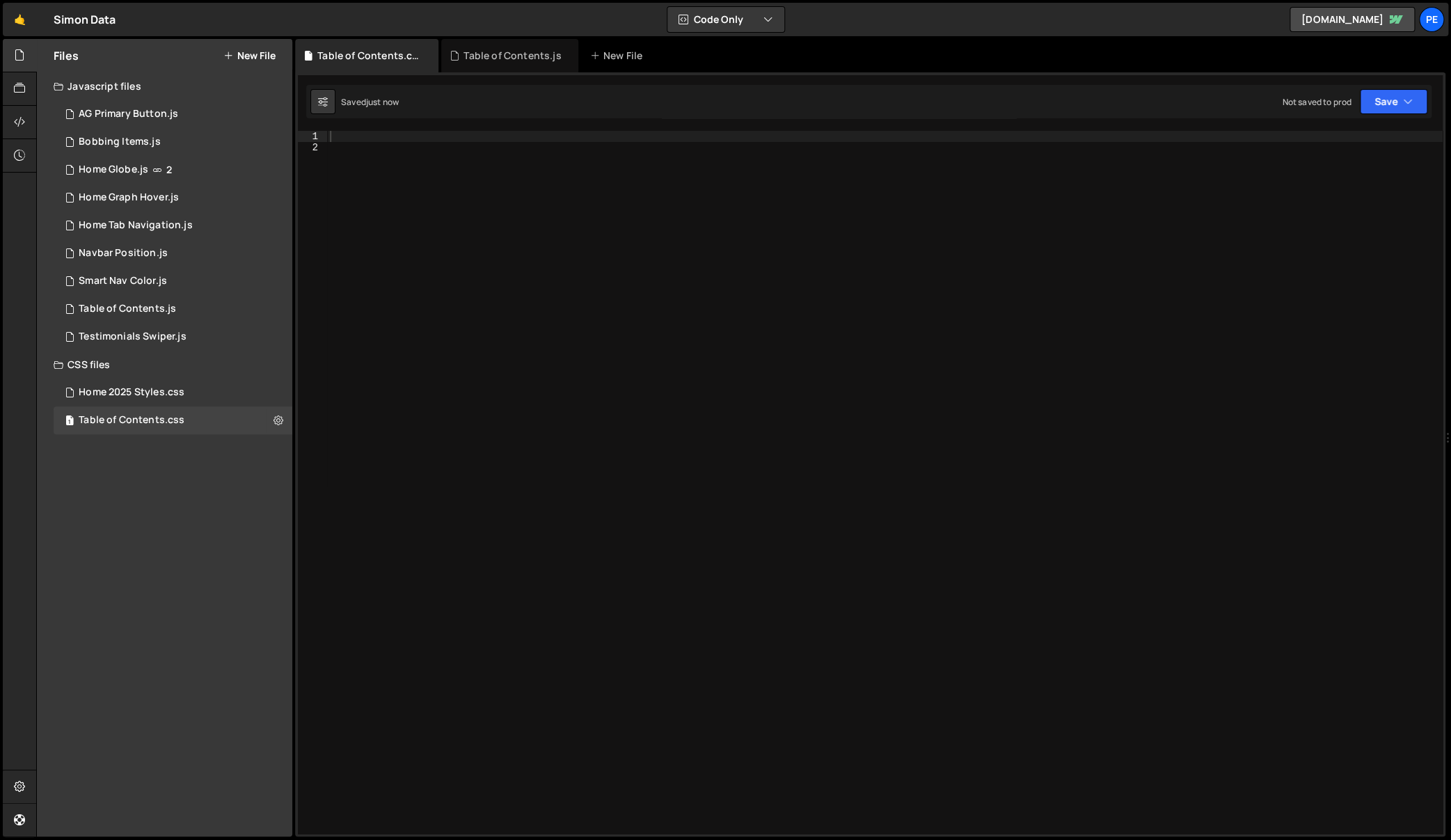
click at [756, 323] on div at bounding box center [885, 493] width 1116 height 726
paste textarea "}"
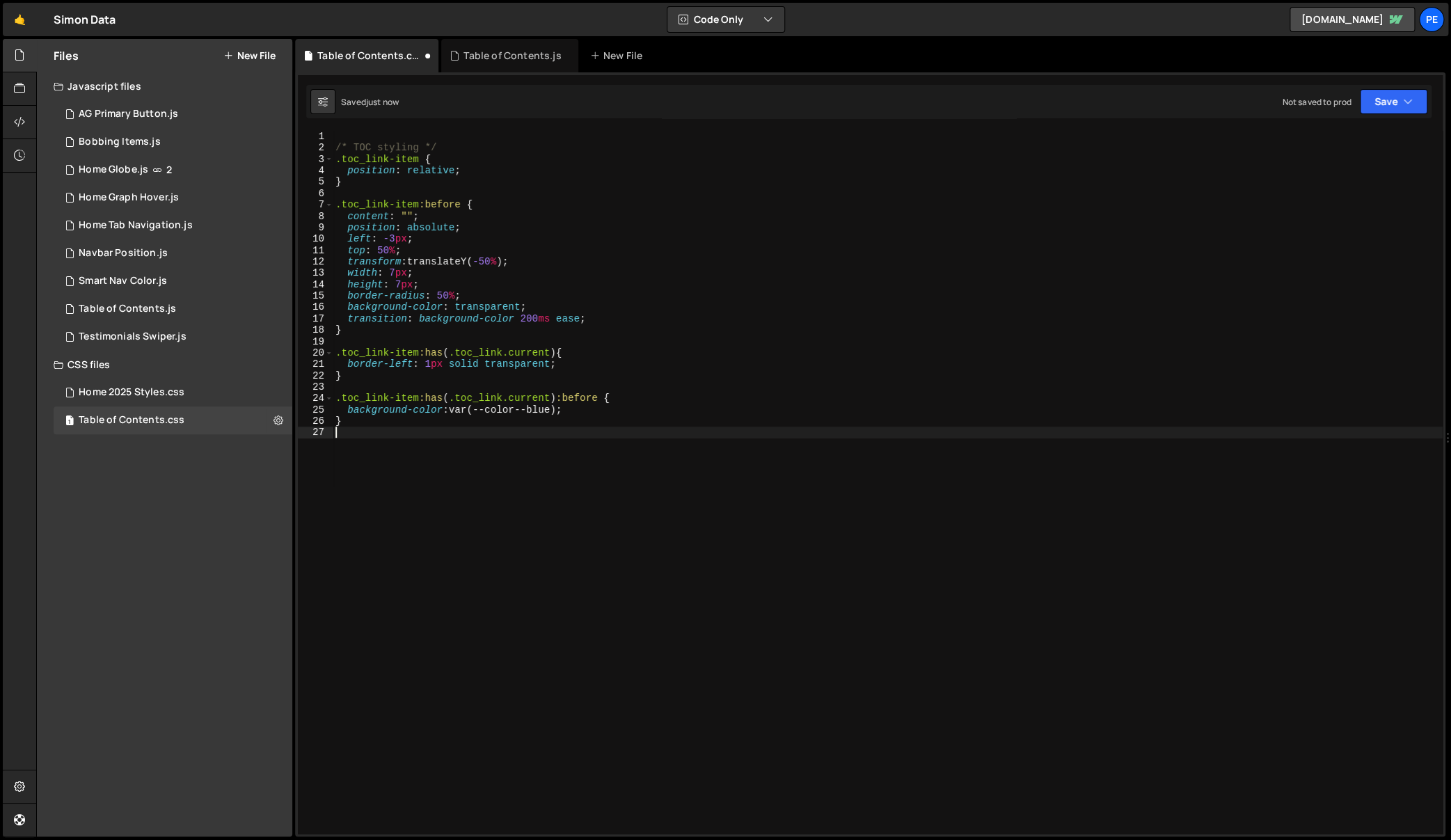
type textarea "}"
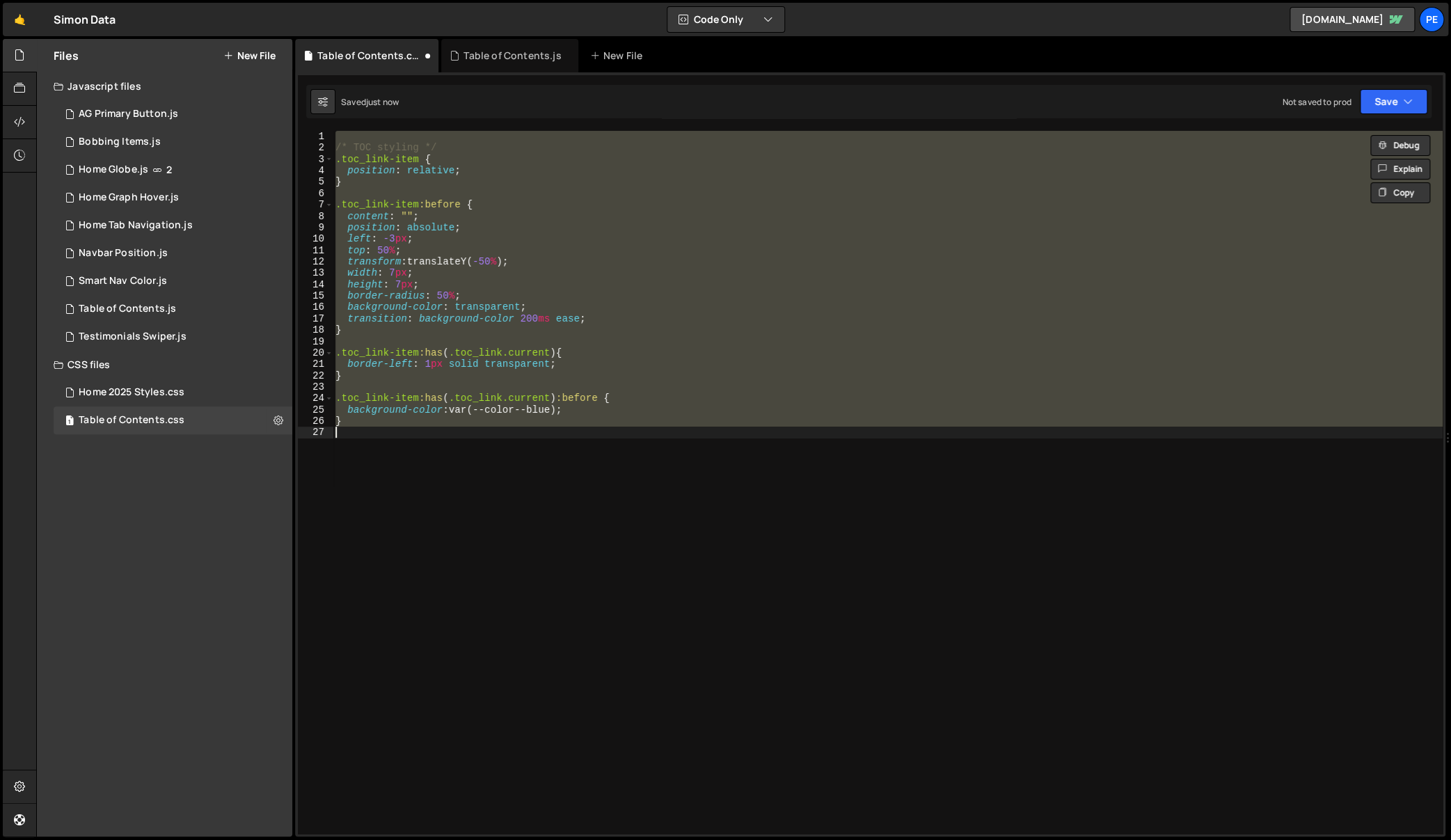
paste textarea
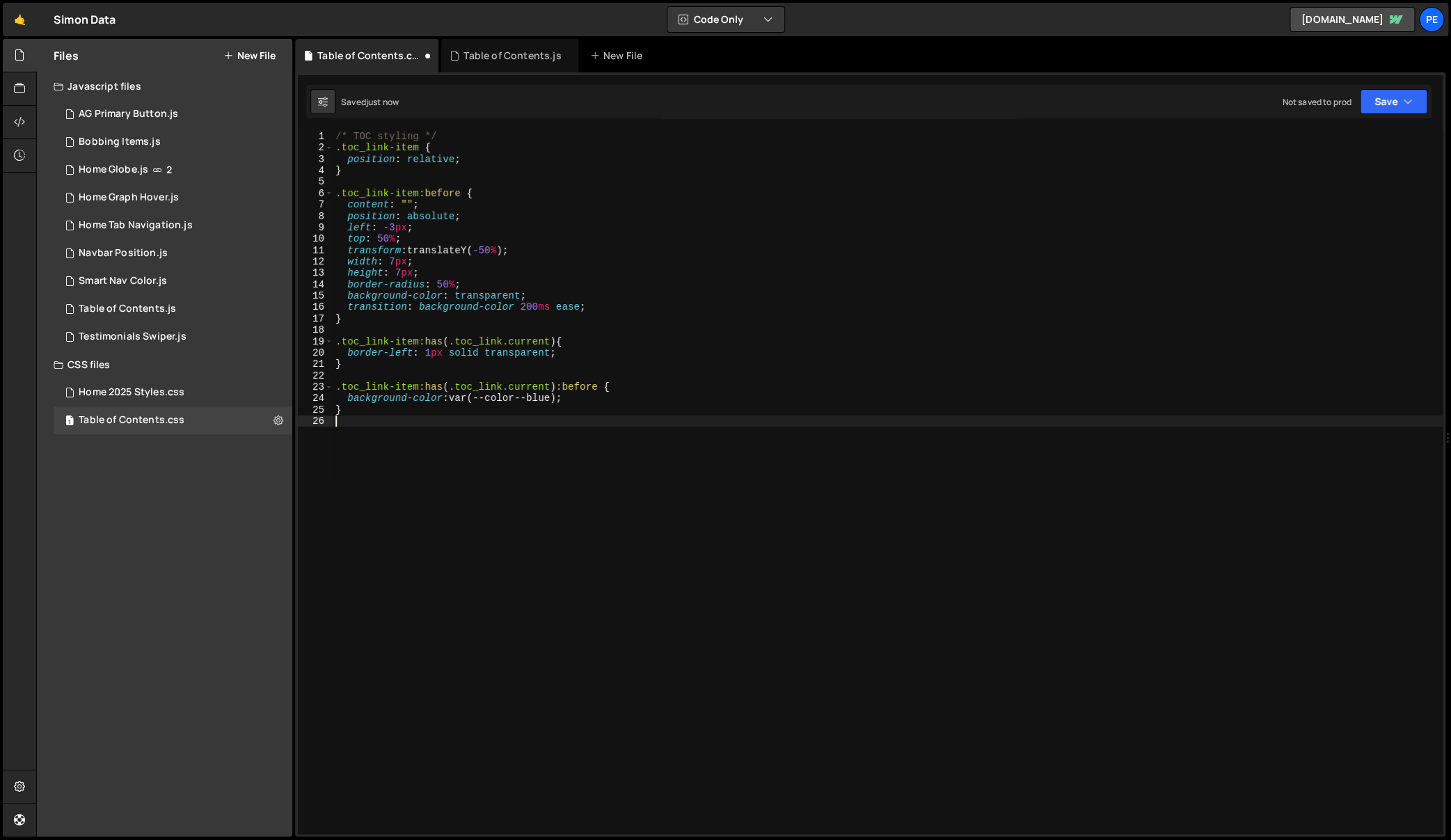
click at [755, 347] on div "/* TOC styling */ .toc_link-item { position : relative ; } .toc_link-item :befo…" at bounding box center [888, 493] width 1110 height 726
type textarea ".toc_link-item:has(.toc_link.current) {"
click at [168, 311] on div "Table of Contents.js" at bounding box center [127, 309] width 97 height 12
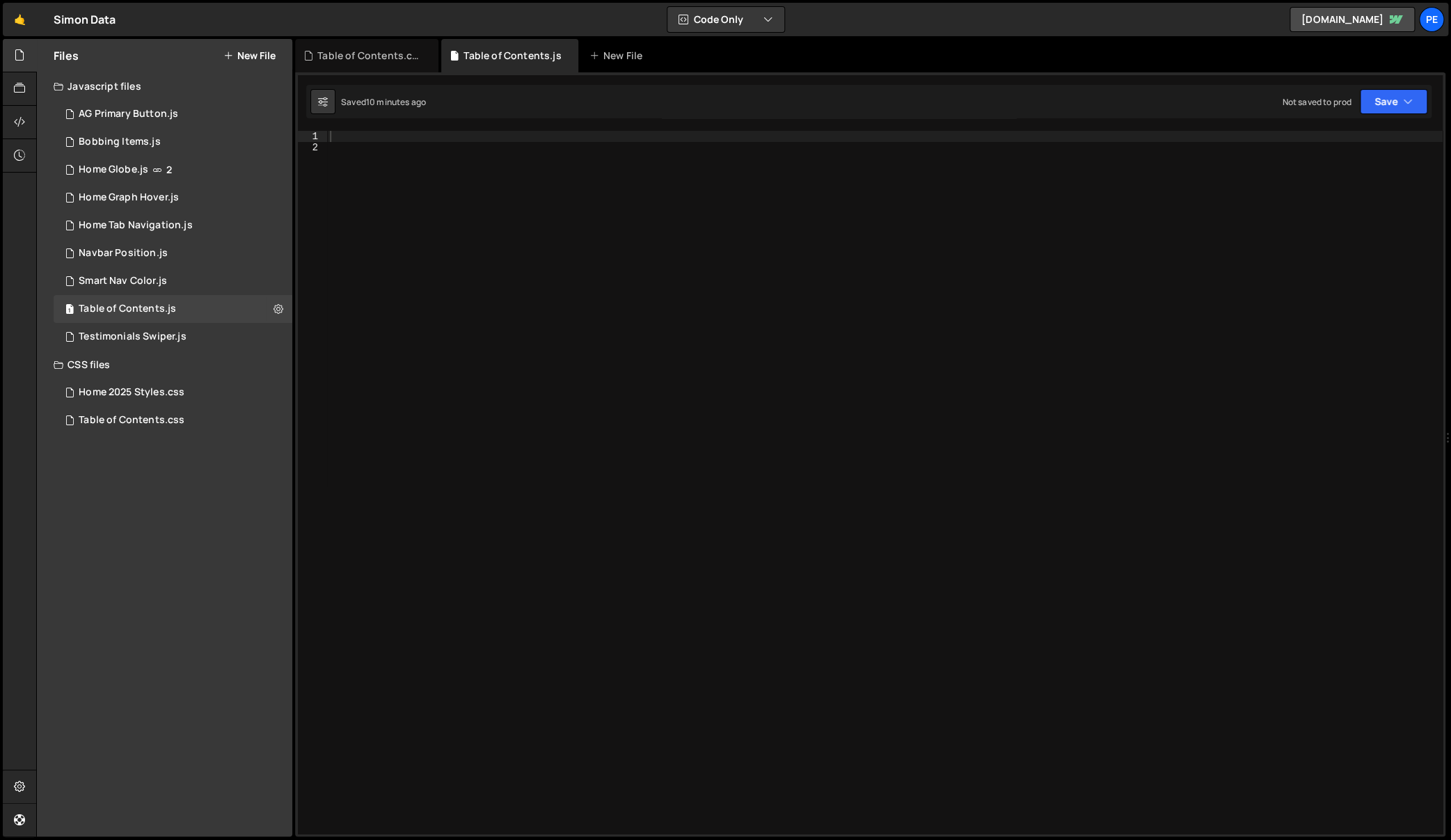
click at [589, 286] on div at bounding box center [885, 493] width 1116 height 726
drag, startPoint x: 673, startPoint y: 471, endPoint x: 667, endPoint y: 480, distance: 10.8
click at [673, 471] on div at bounding box center [885, 493] width 1116 height 726
paste textarea "}"
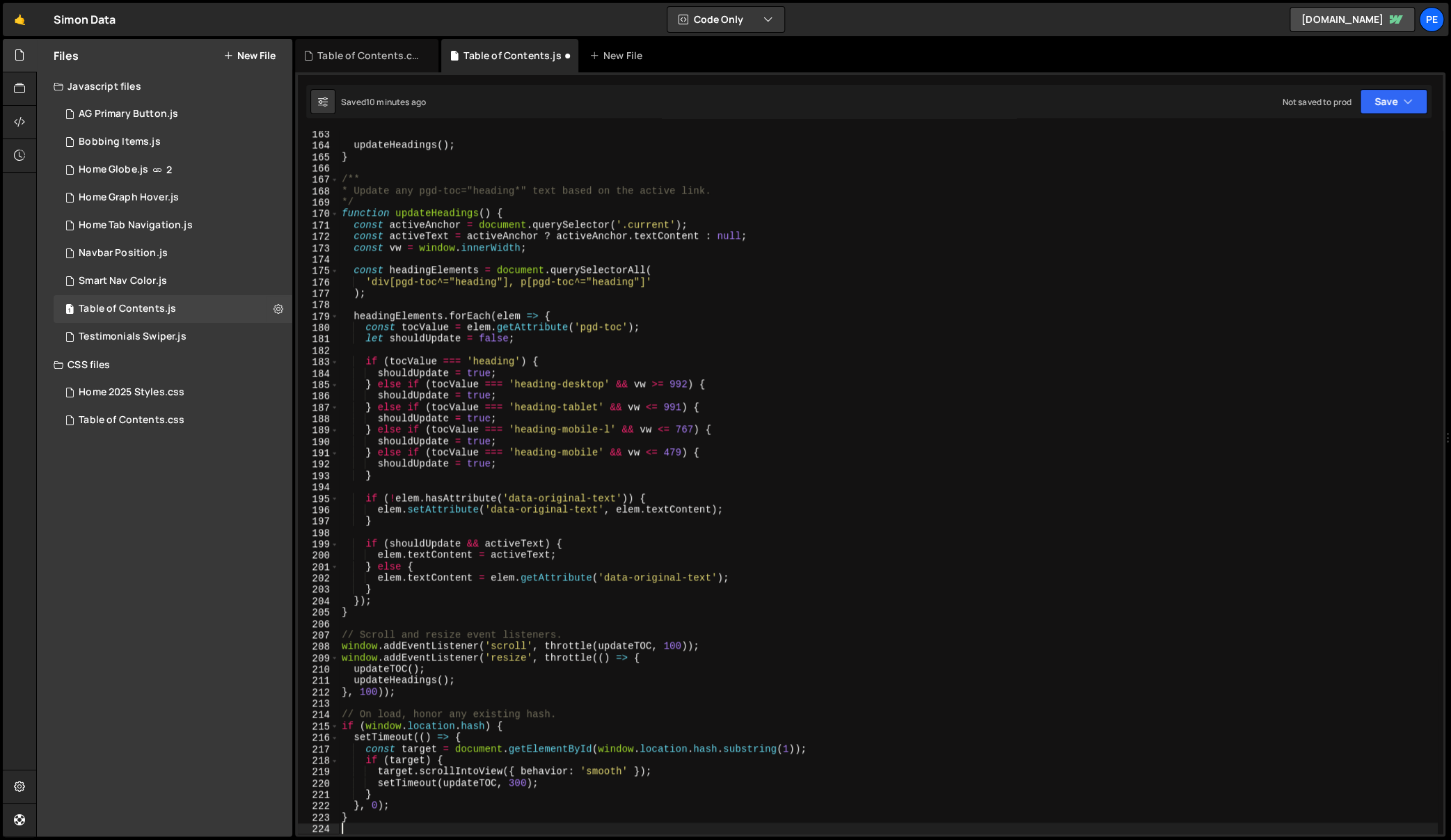
type textarea "}"
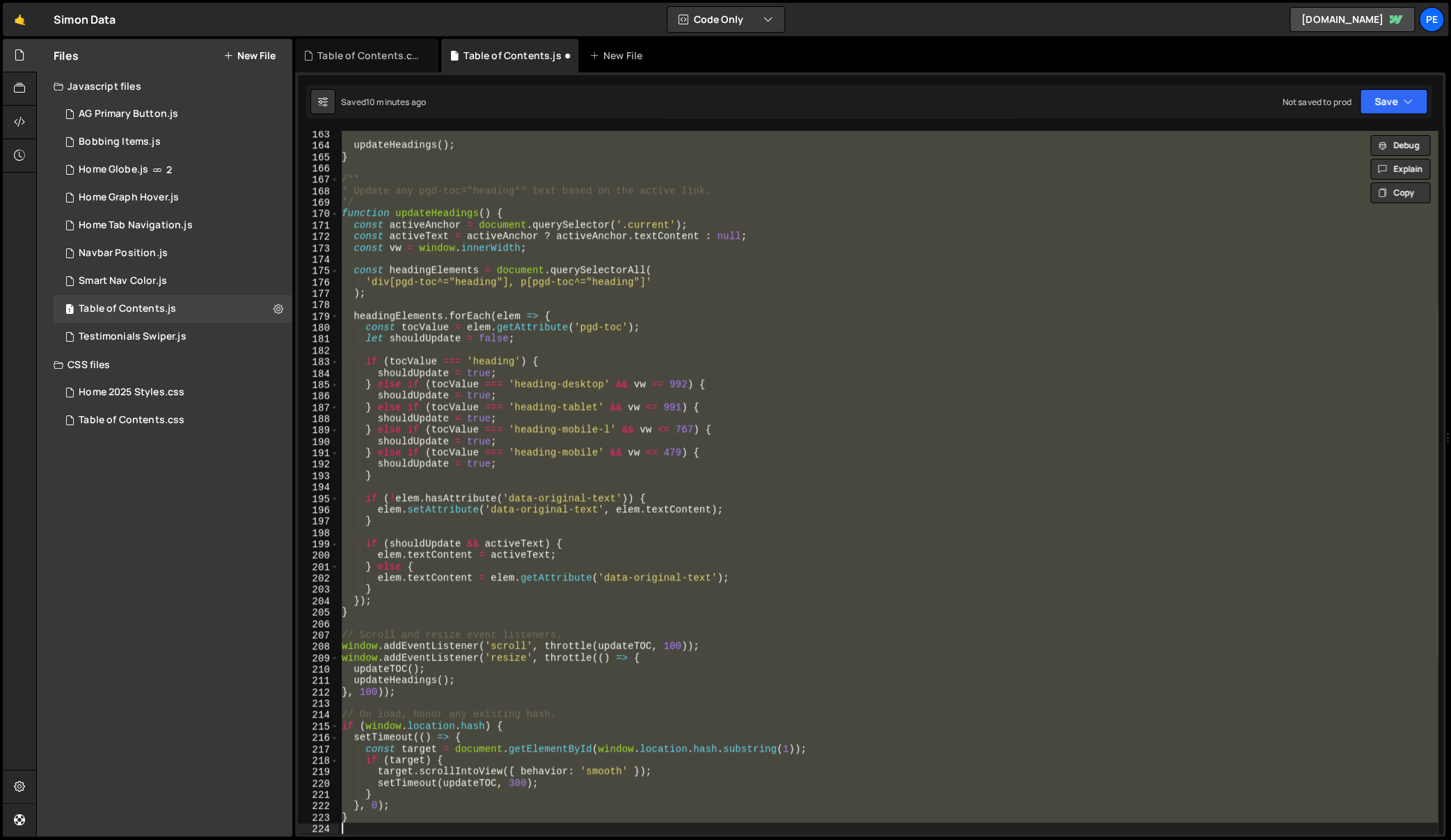
paste textarea
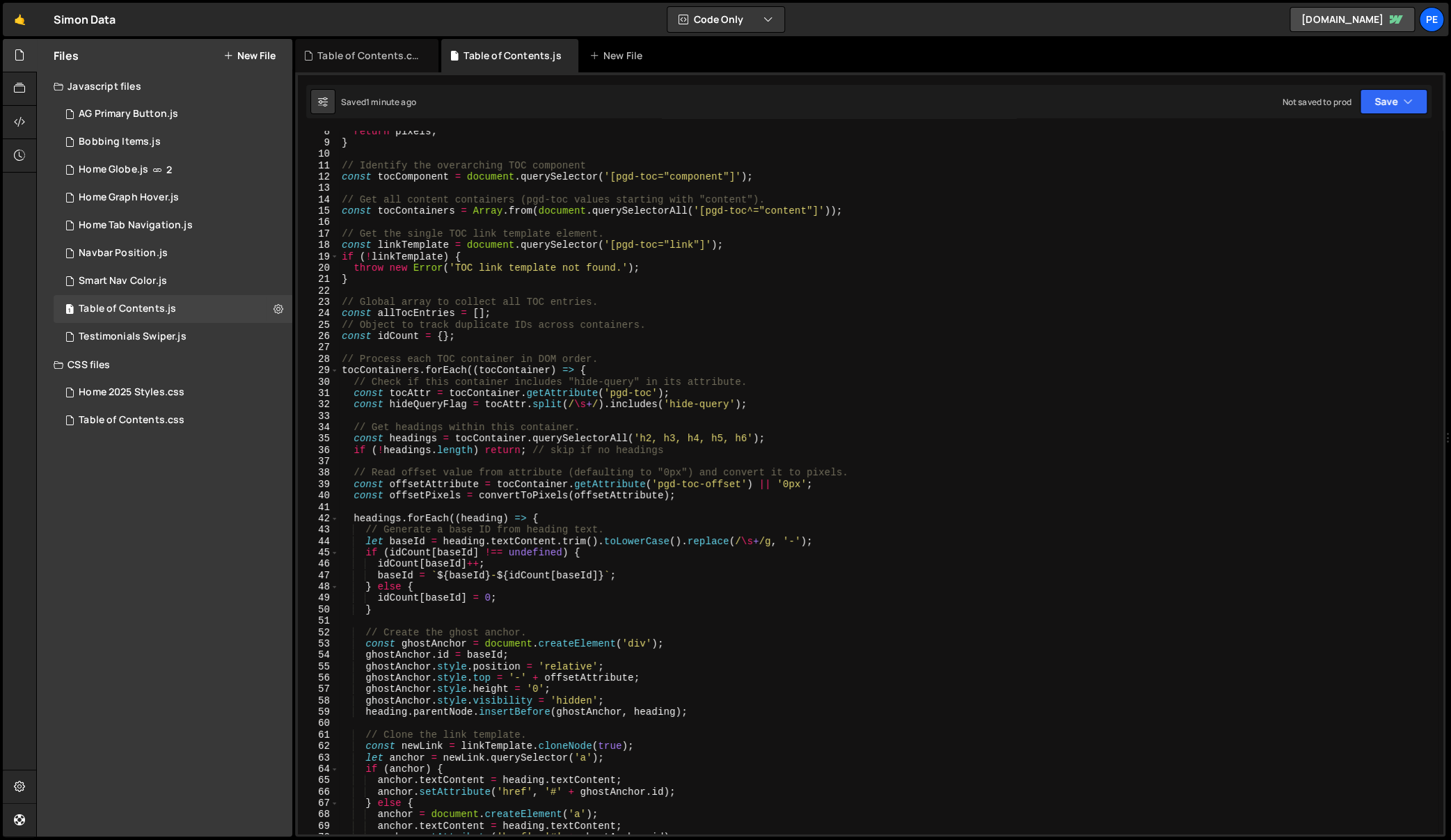
scroll to position [0, 0]
